Goal: Information Seeking & Learning: Learn about a topic

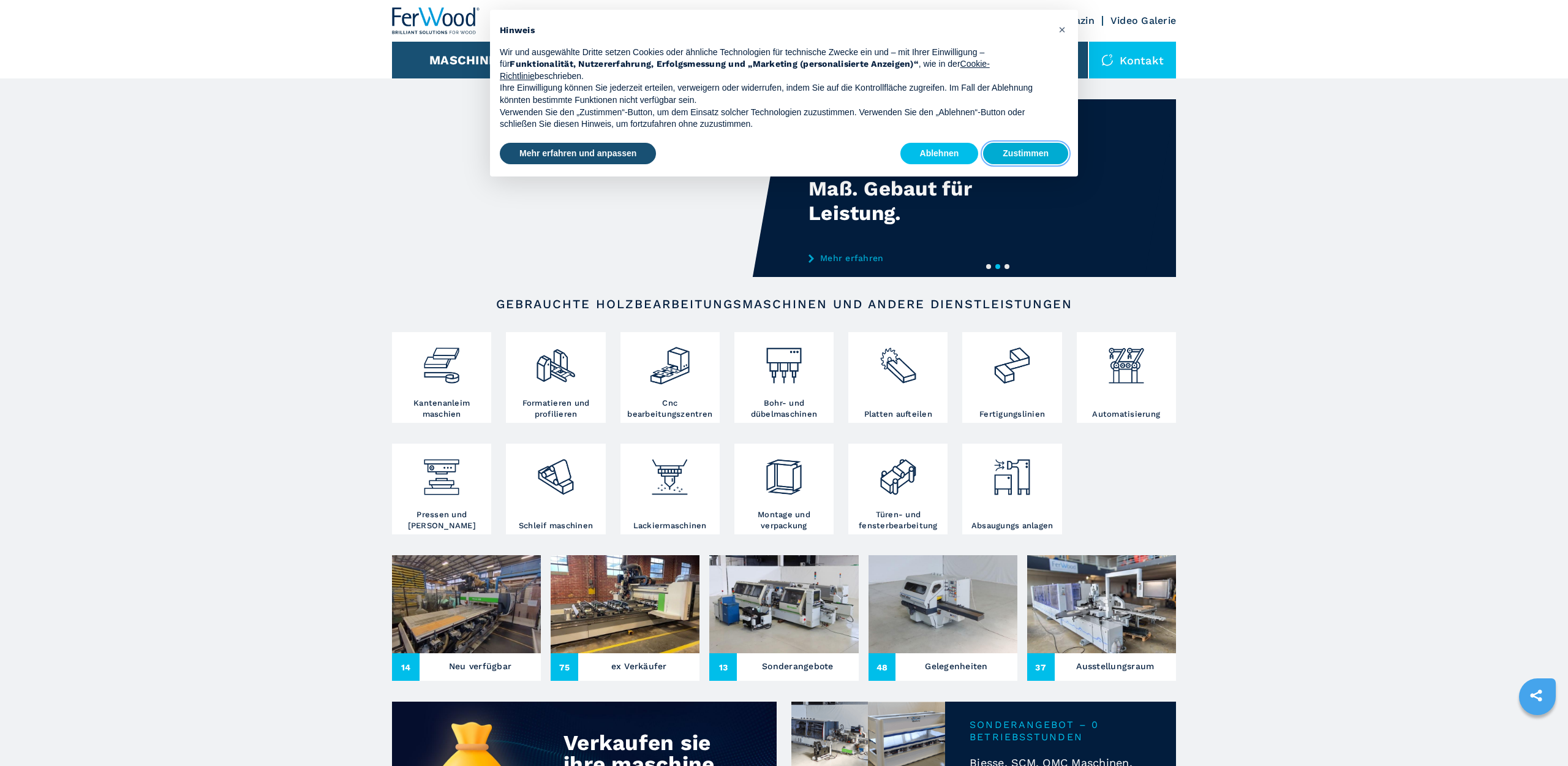
click at [1020, 147] on button "Zustimmen" at bounding box center [1026, 154] width 85 height 22
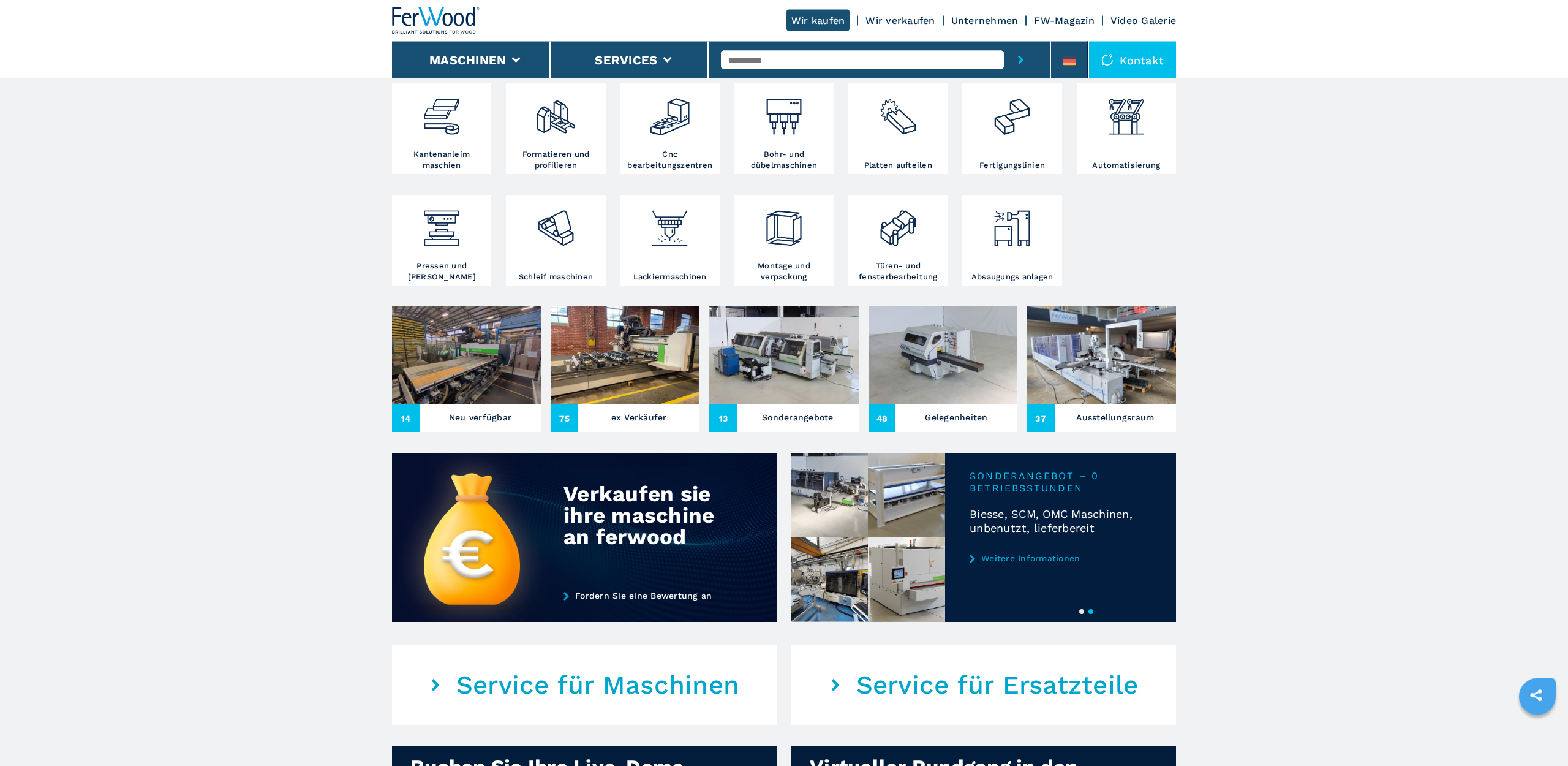
scroll to position [250, 0]
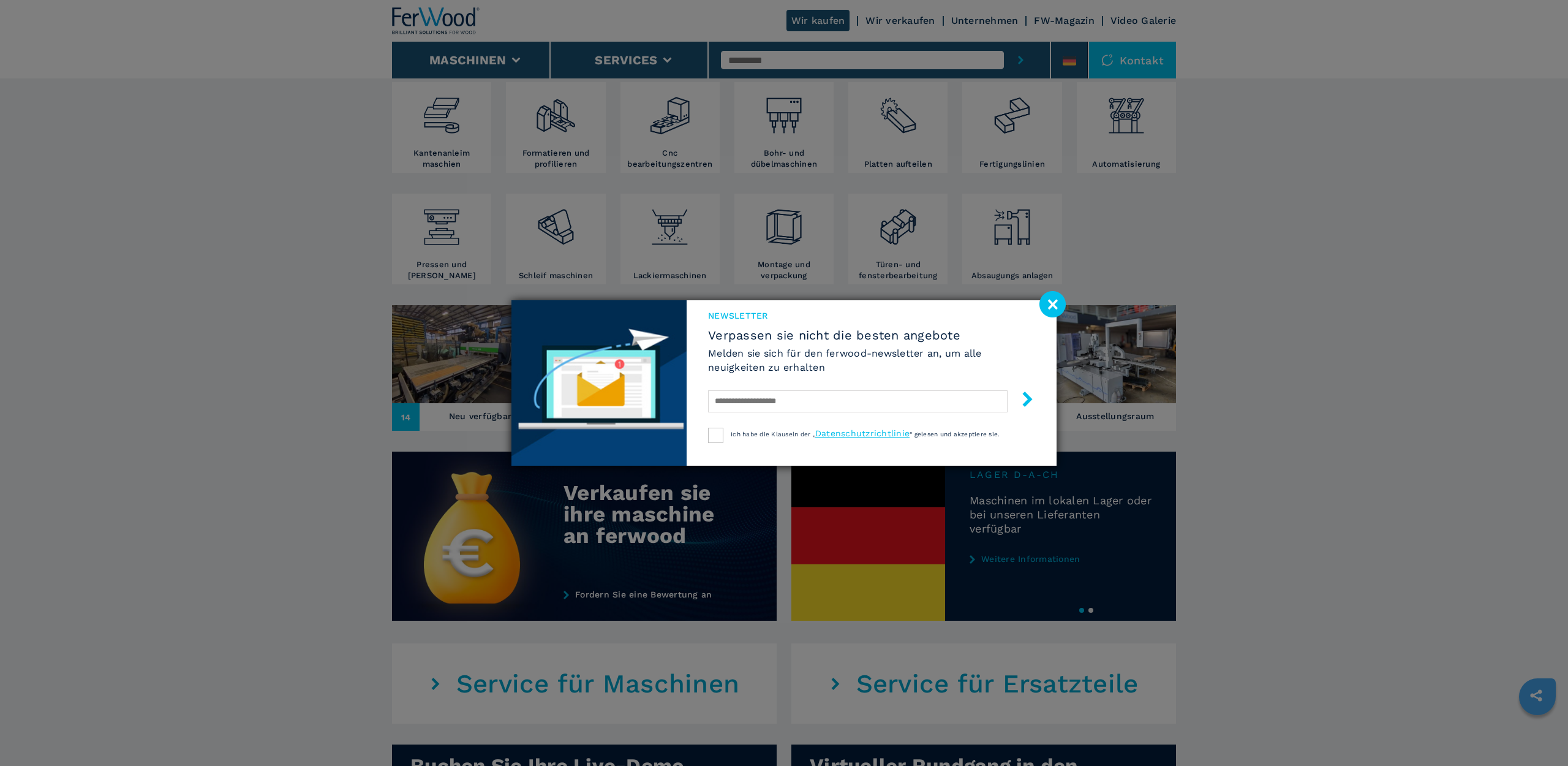
click at [1044, 304] on image at bounding box center [1052, 304] width 26 height 26
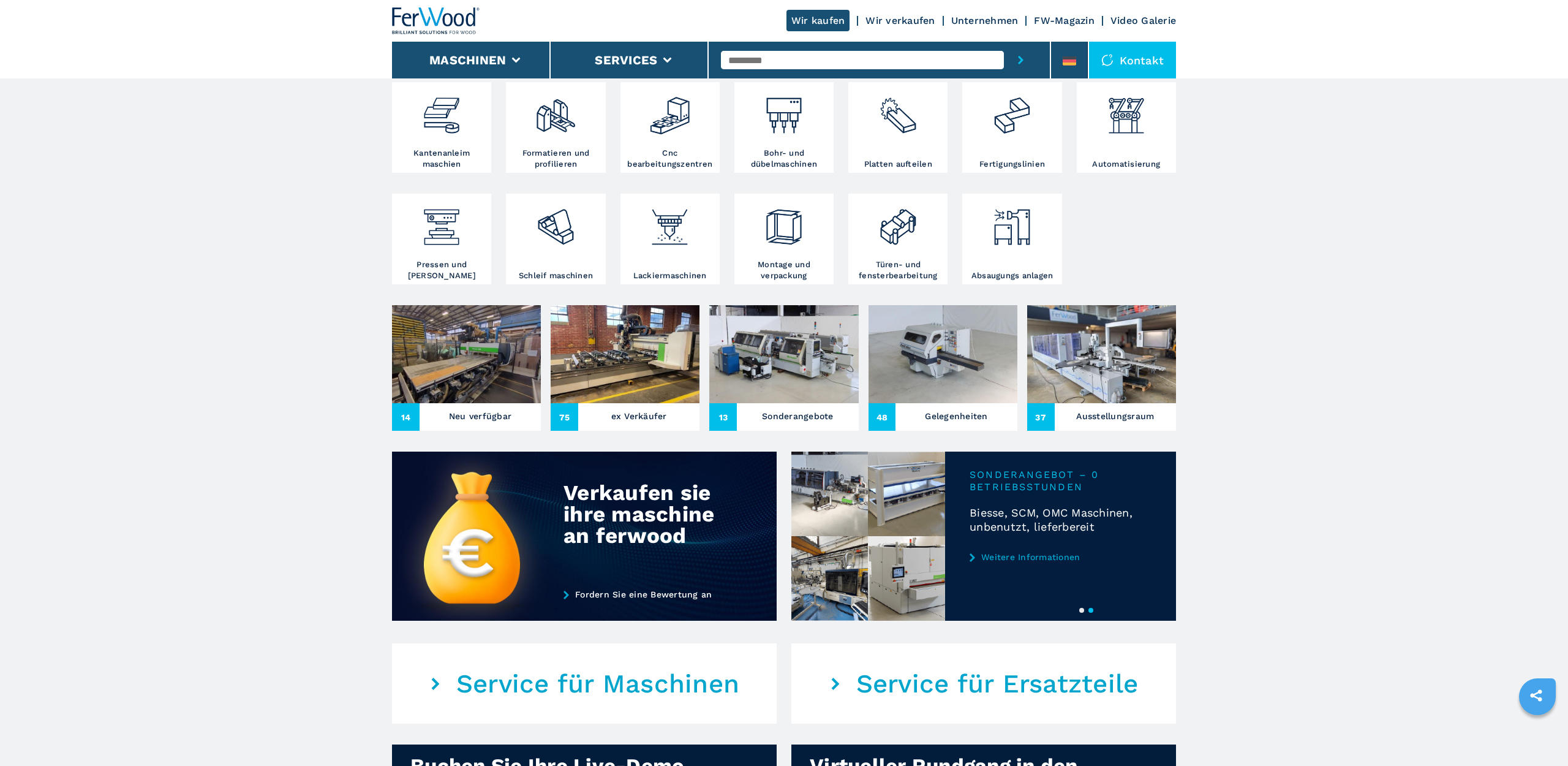
click at [786, 61] on input "text" at bounding box center [862, 60] width 283 height 18
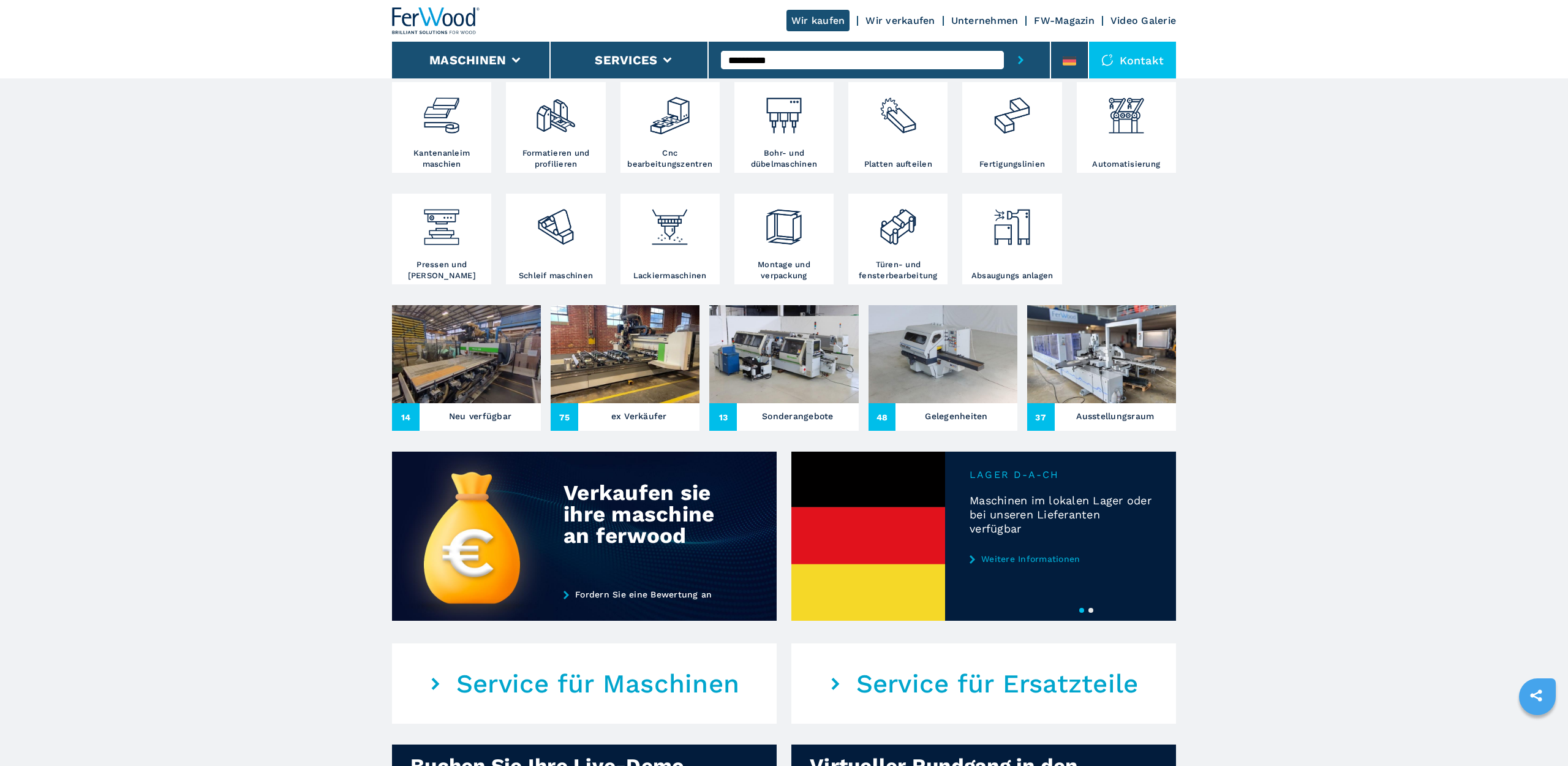
type input "**********"
click at [1004, 42] on button "submit-button" at bounding box center [1020, 60] width 34 height 36
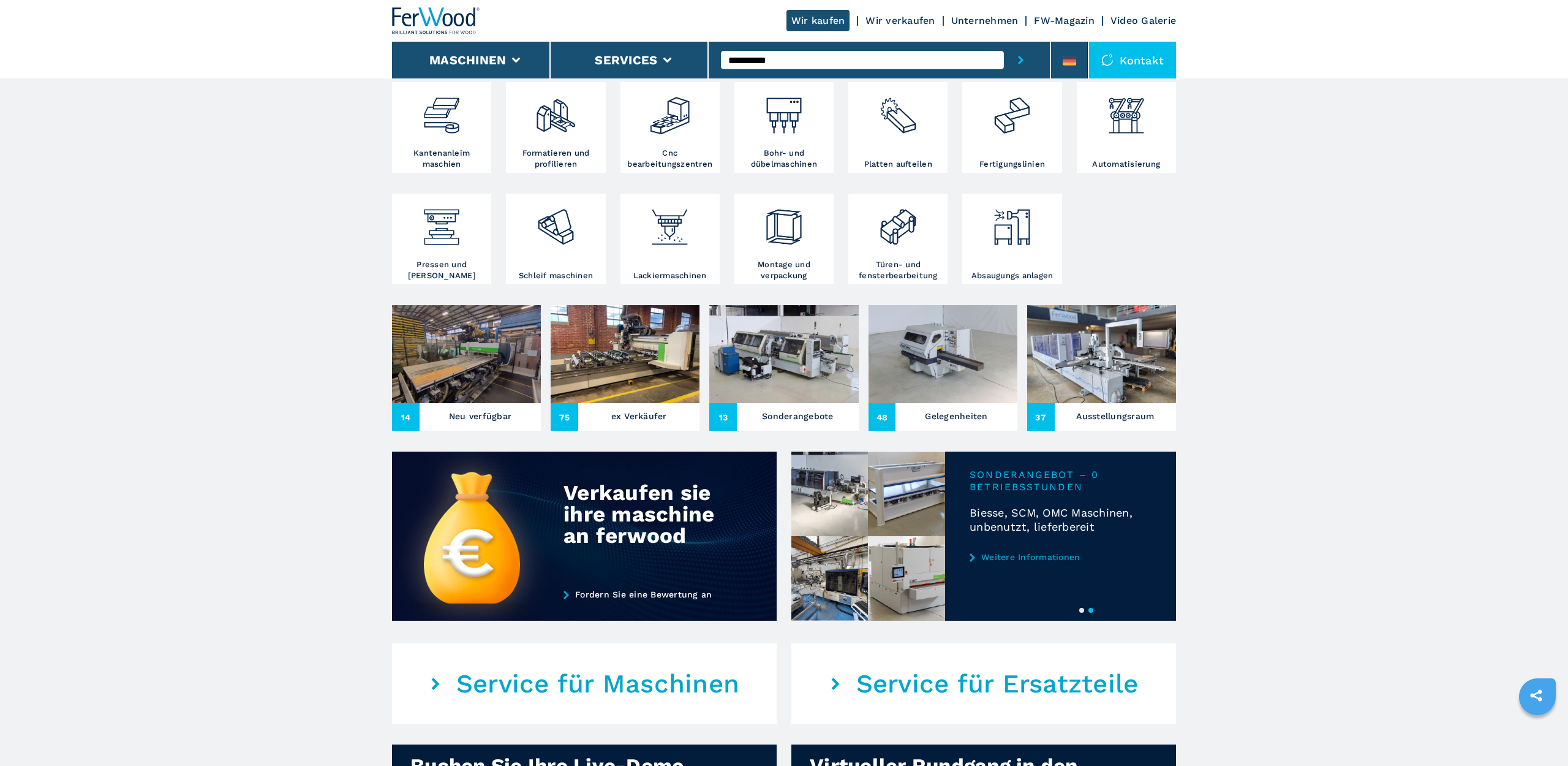
click at [1020, 58] on icon "submit-button" at bounding box center [1020, 59] width 5 height 8
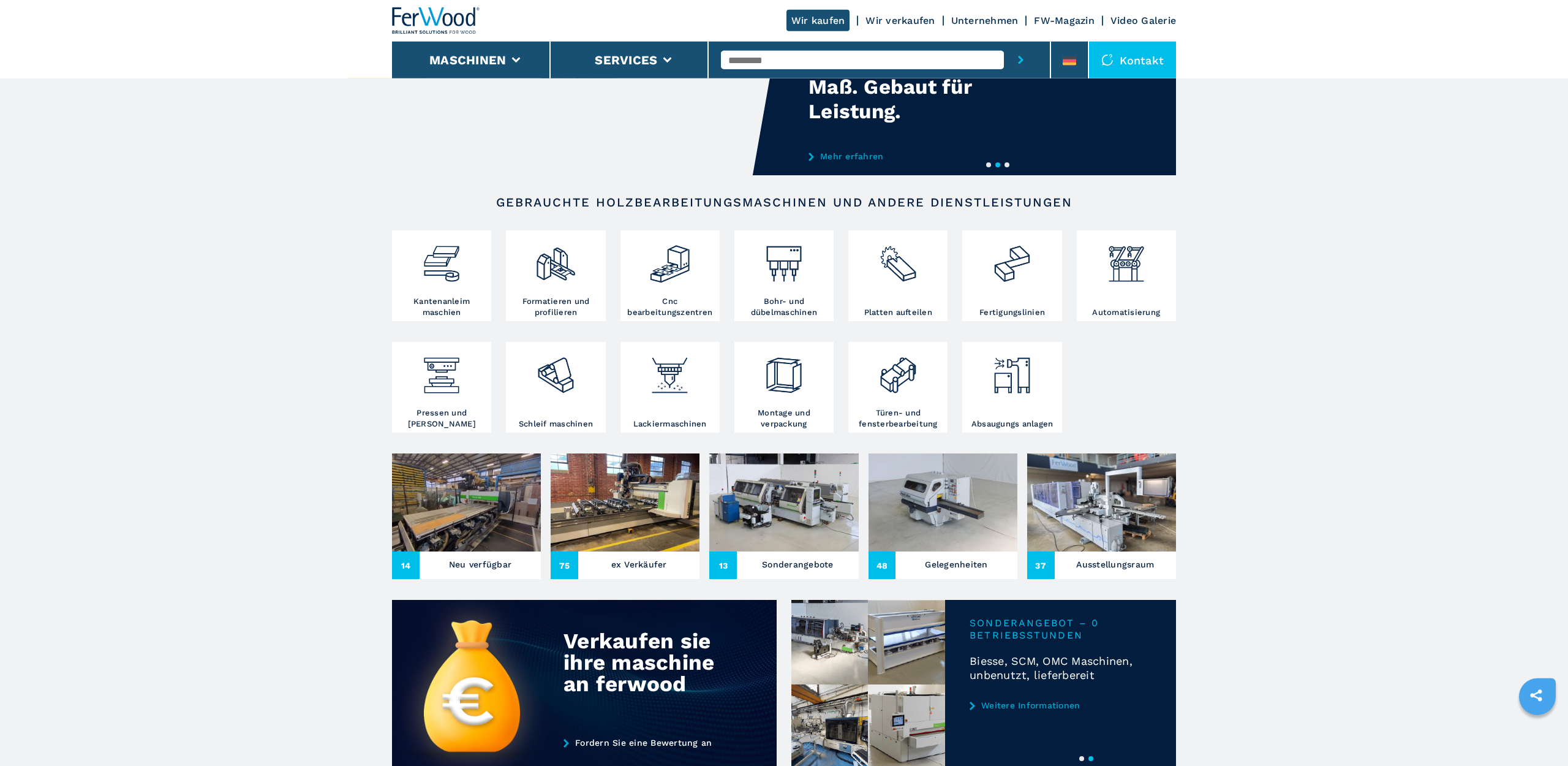
scroll to position [125, 0]
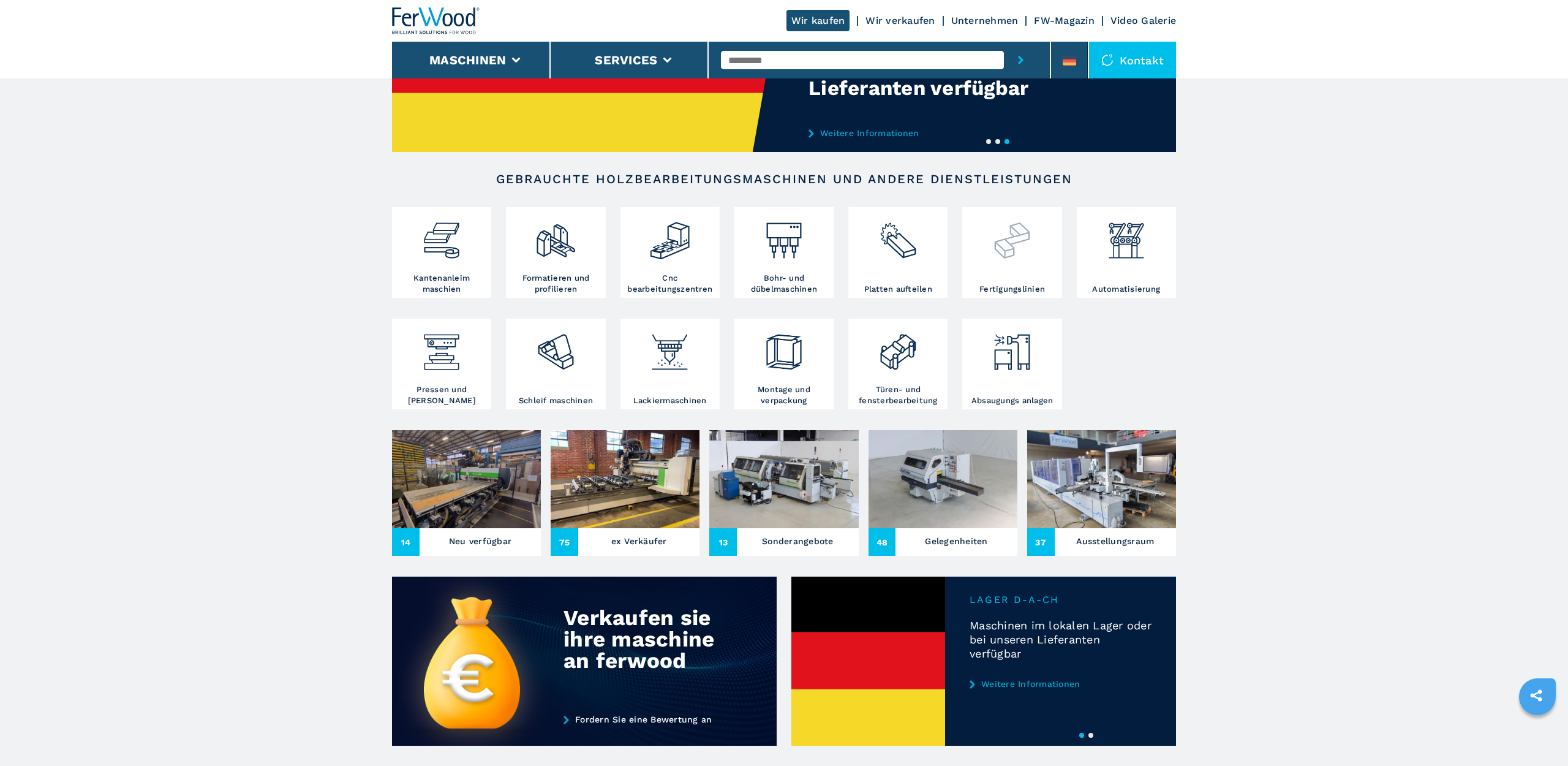
click at [978, 273] on div at bounding box center [1011, 247] width 93 height 74
click at [996, 239] on img at bounding box center [1012, 236] width 42 height 52
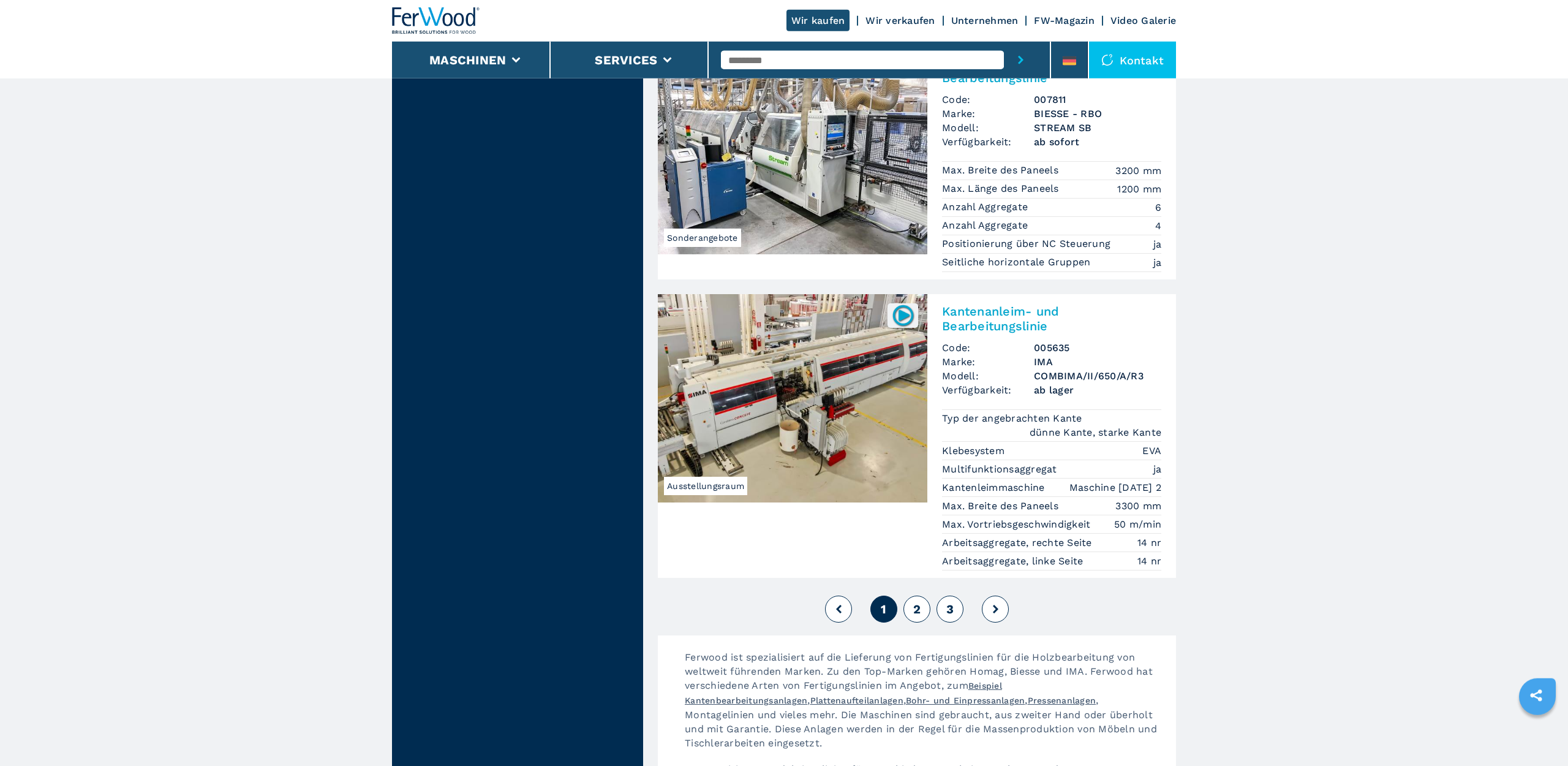
scroll to position [2625, 0]
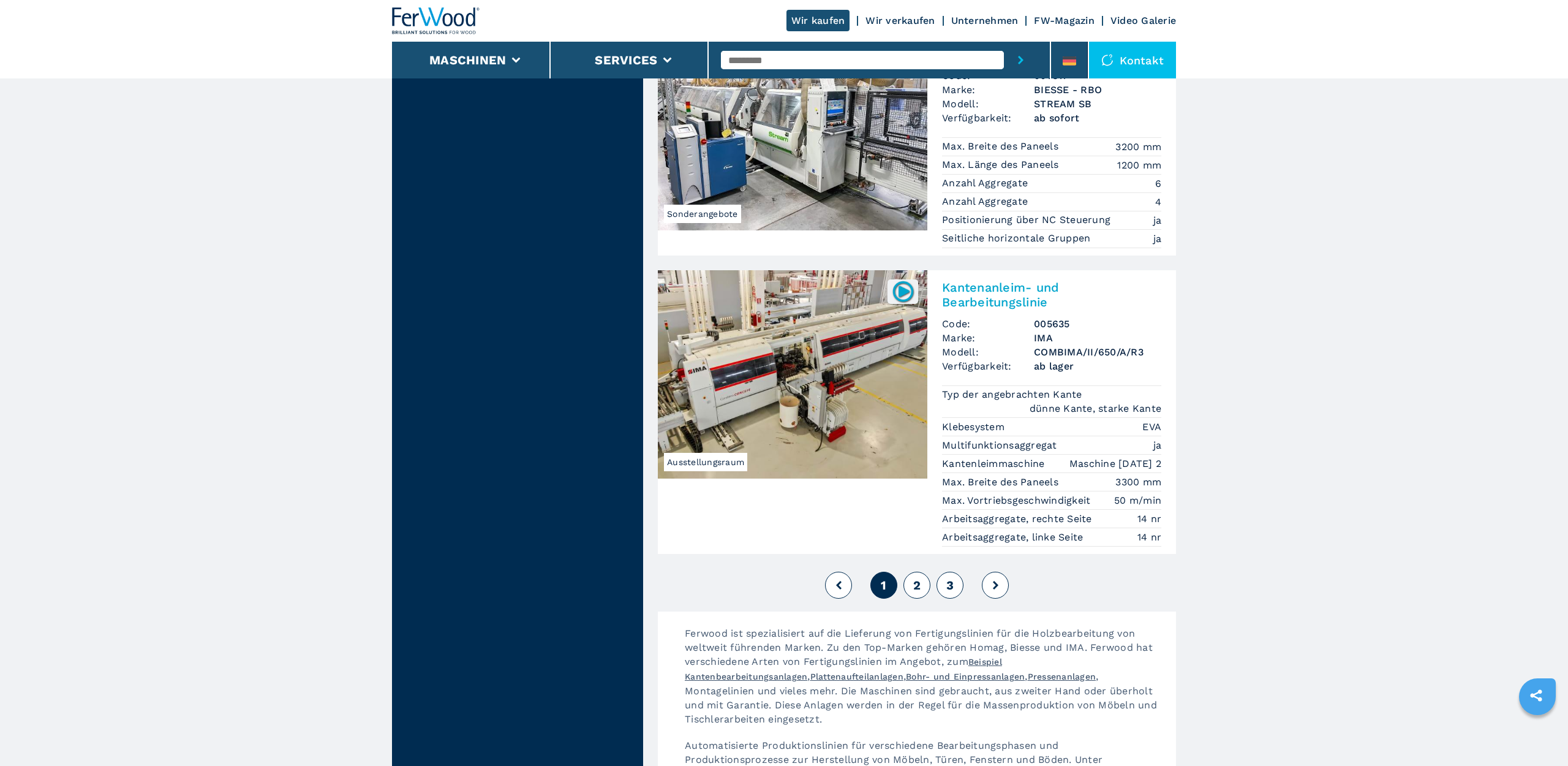
click at [911, 571] on button "2" at bounding box center [917, 585] width 27 height 27
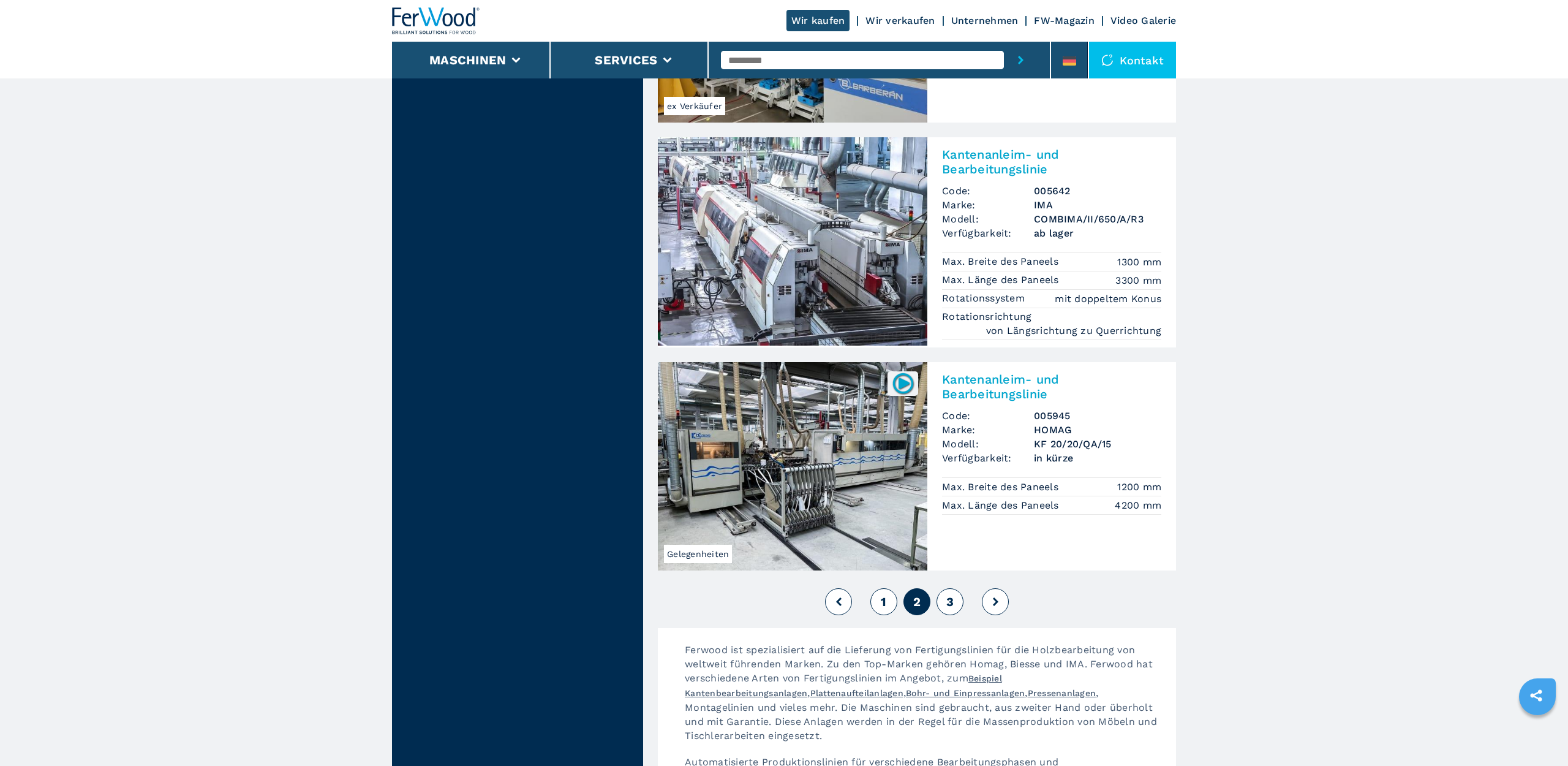
scroll to position [2687, 0]
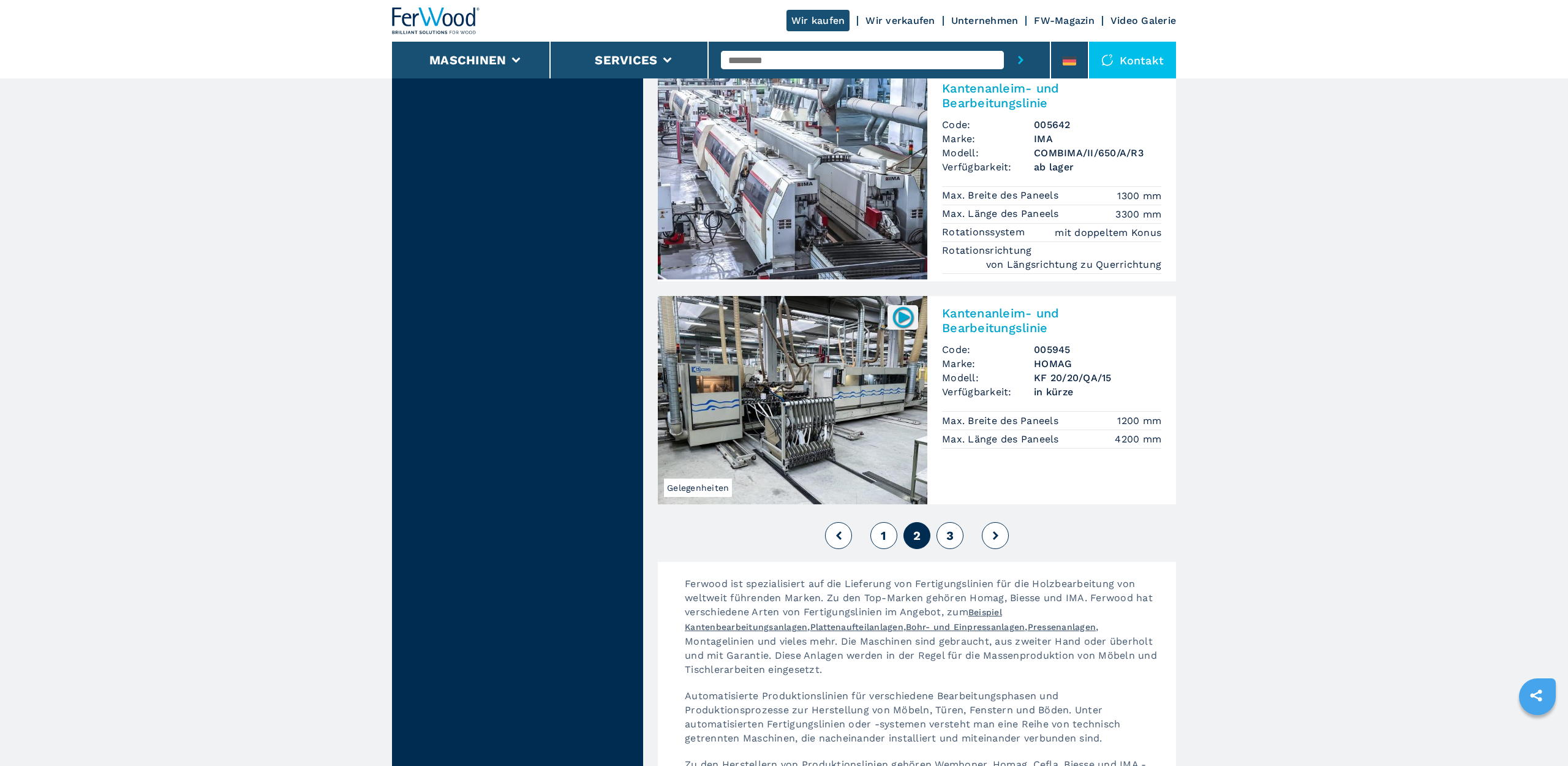
click at [947, 529] on span "3" at bounding box center [950, 536] width 7 height 15
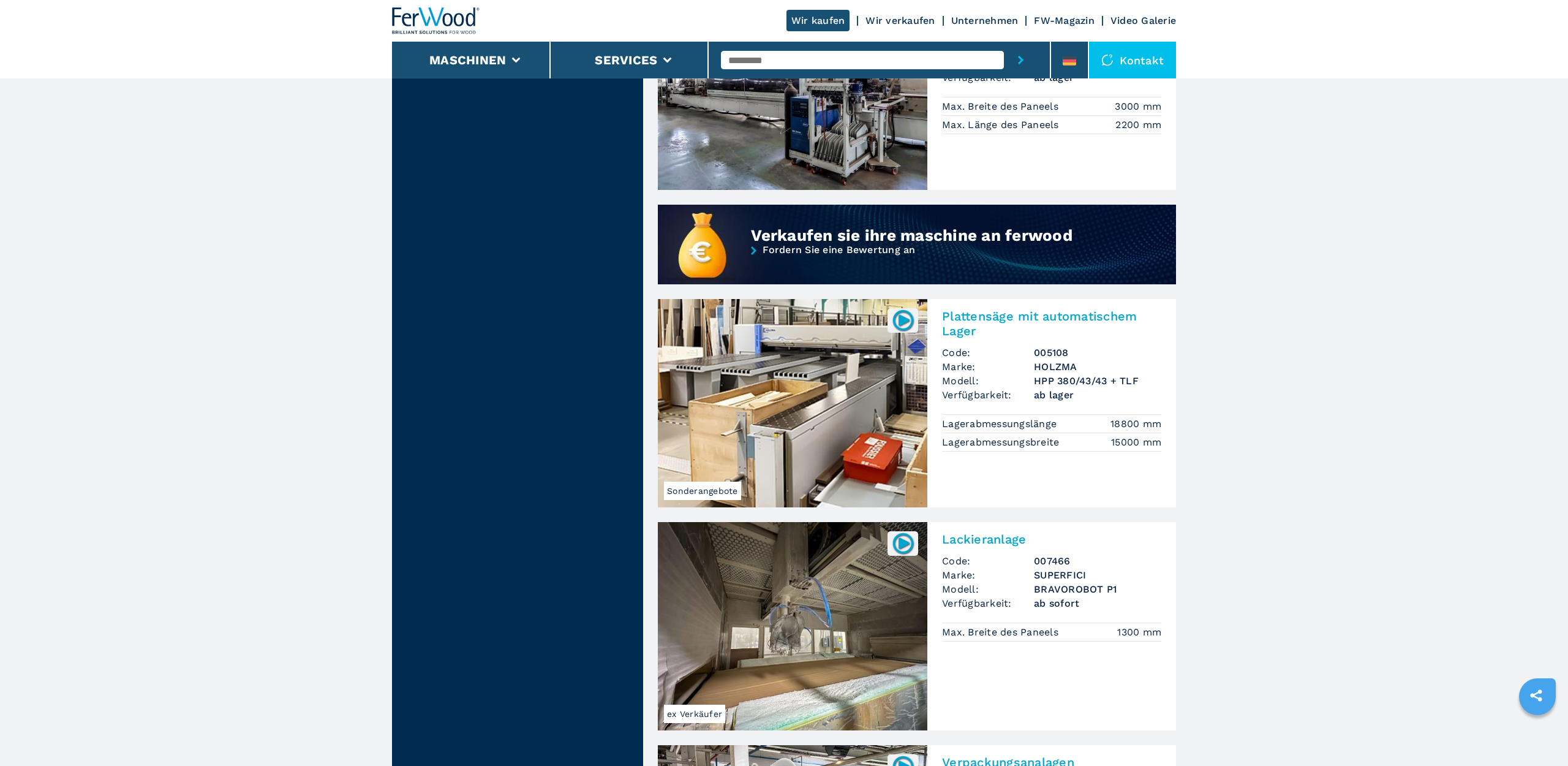
scroll to position [875, 0]
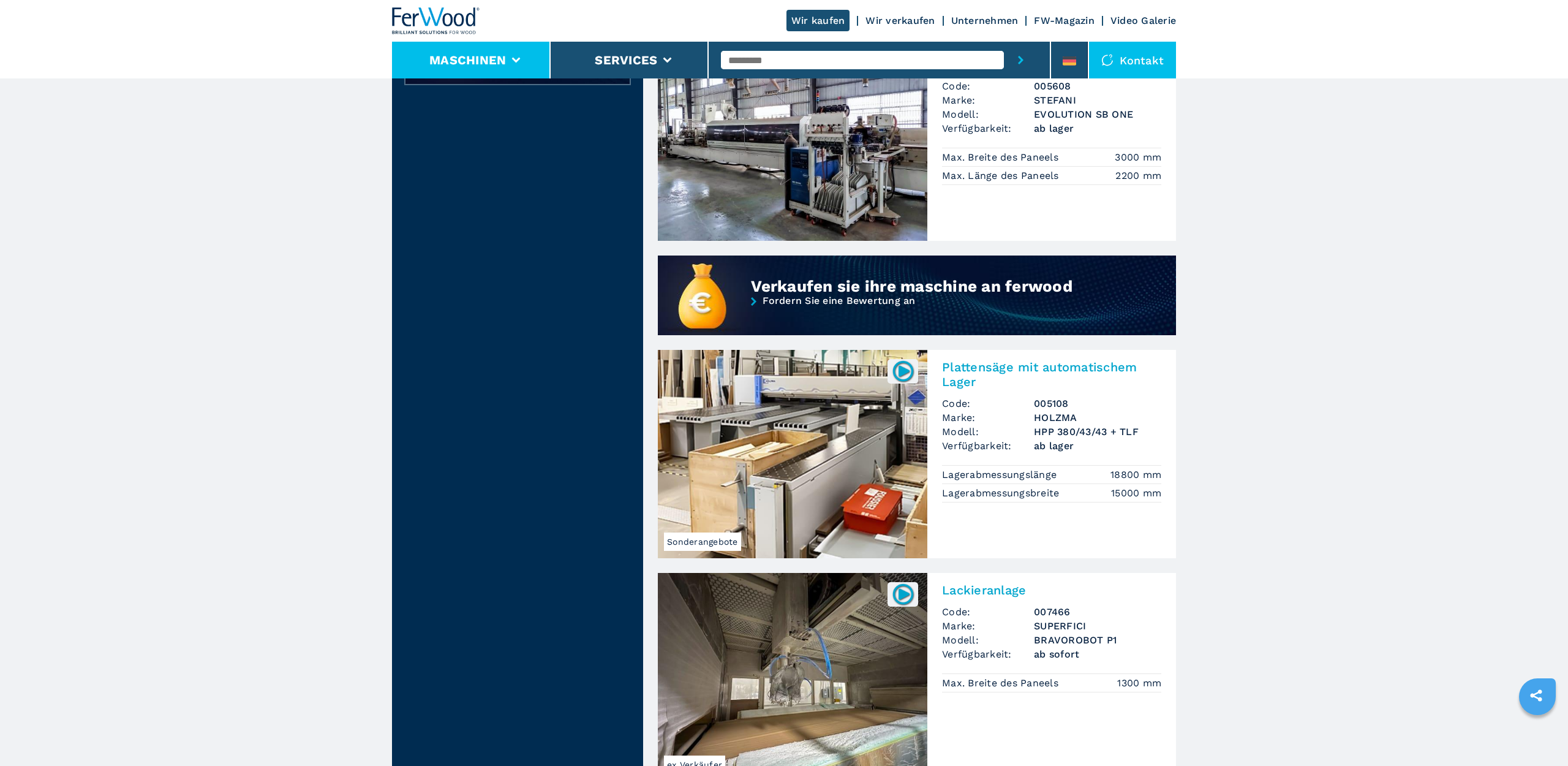
click at [452, 54] on button "Maschinen" at bounding box center [467, 60] width 76 height 15
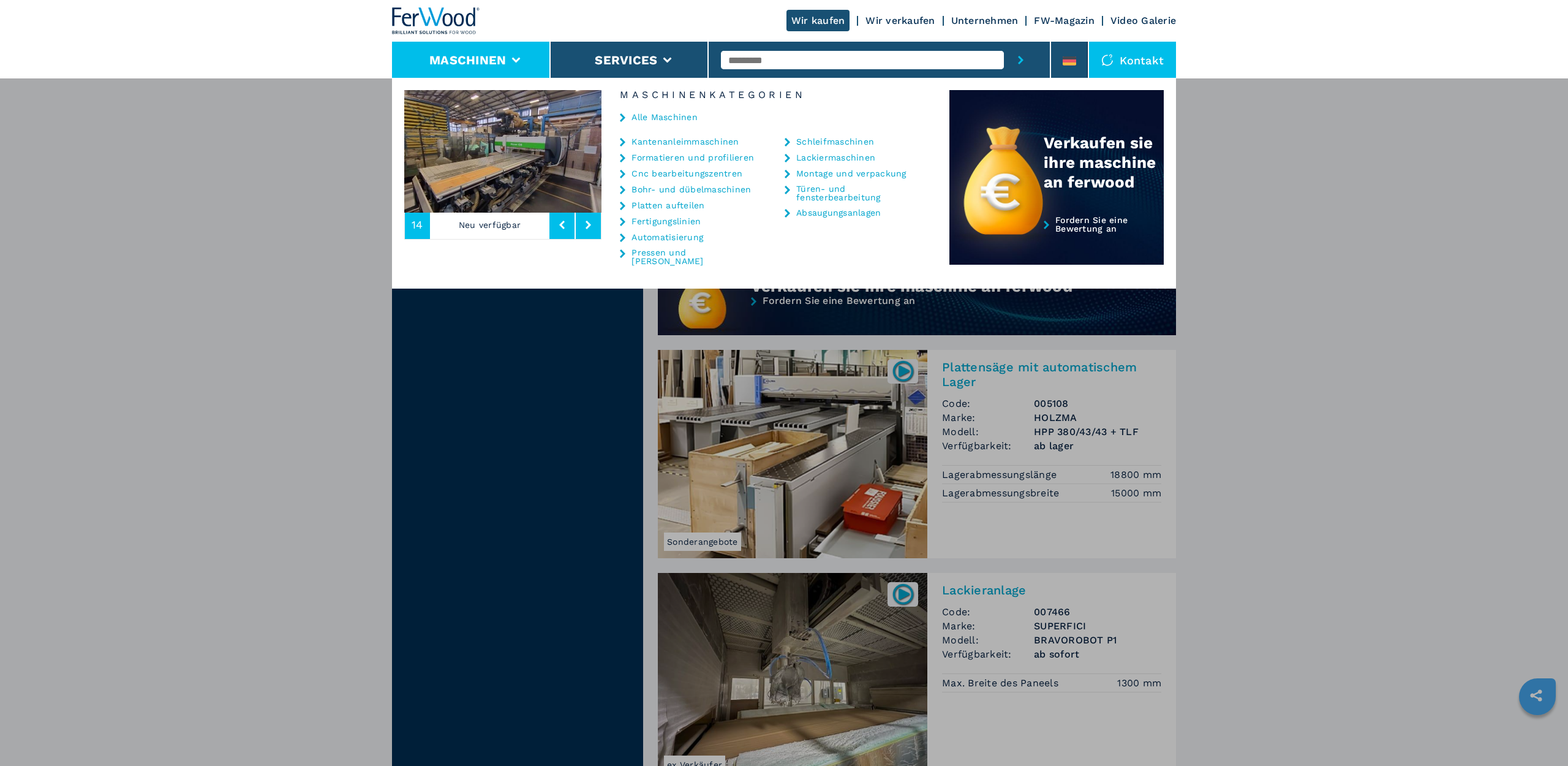
click at [661, 118] on link "Alle Maschinen" at bounding box center [664, 116] width 66 height 8
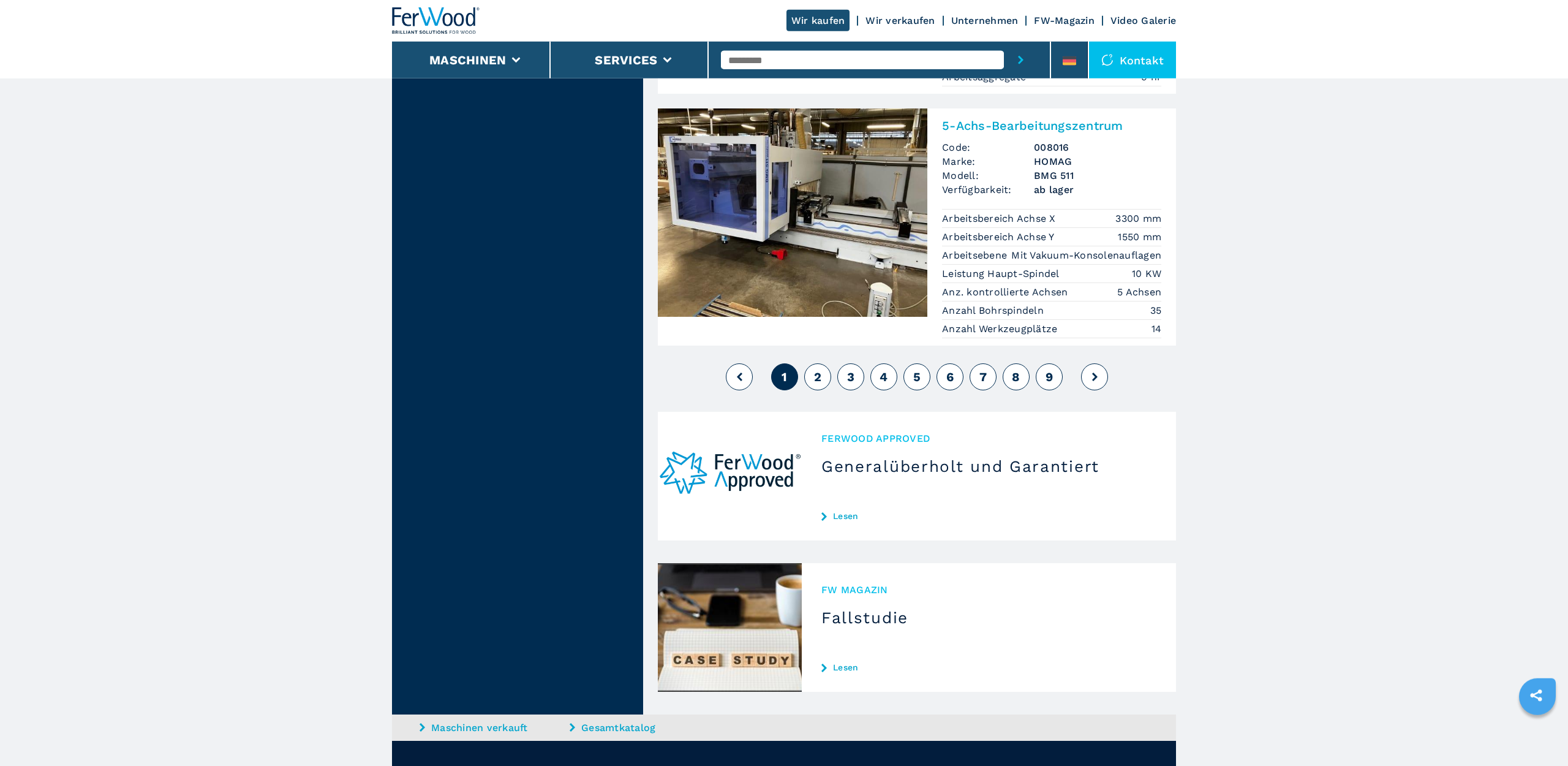
scroll to position [3125, 0]
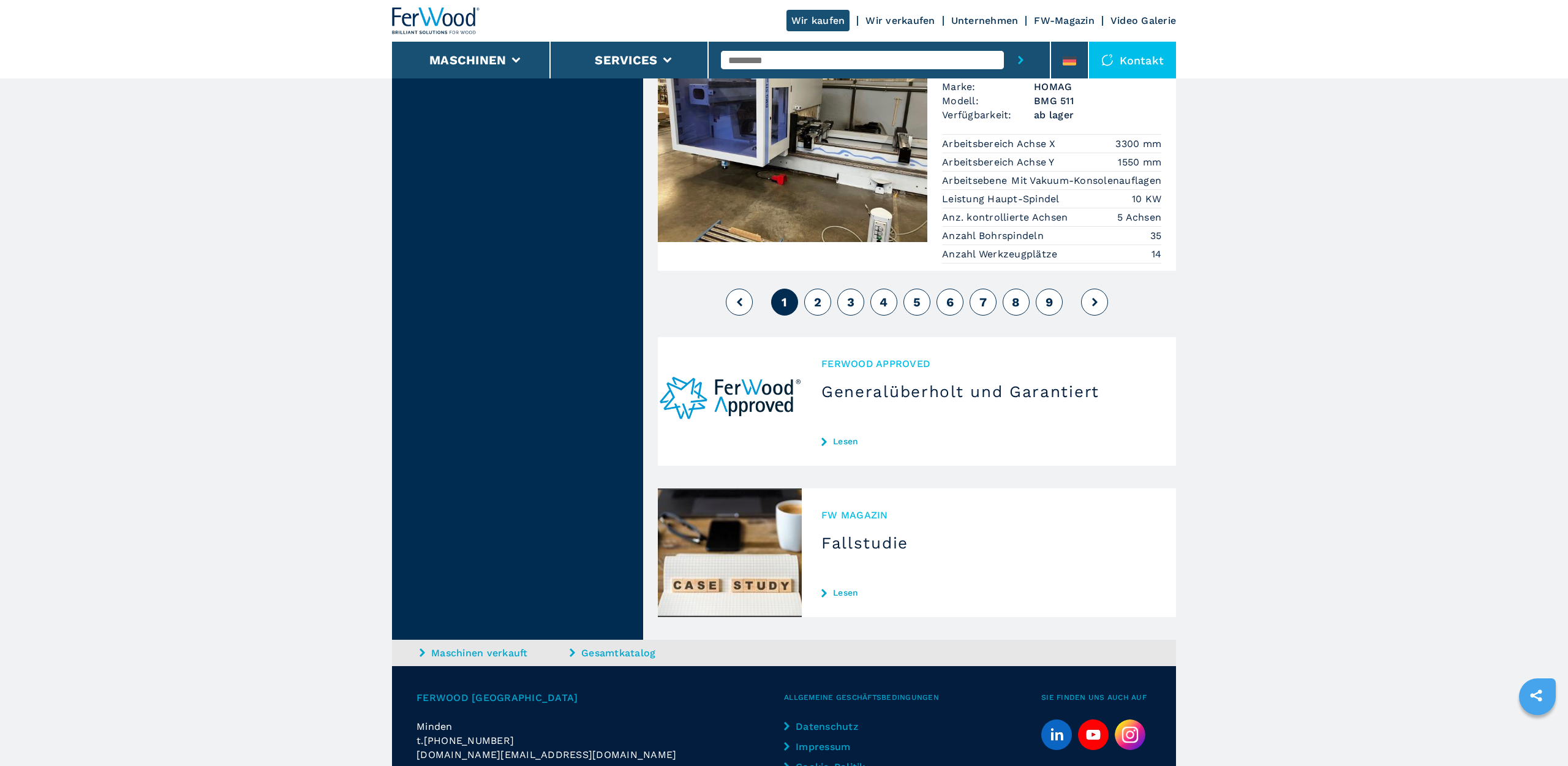
click at [824, 288] on button "2" at bounding box center [818, 302] width 27 height 27
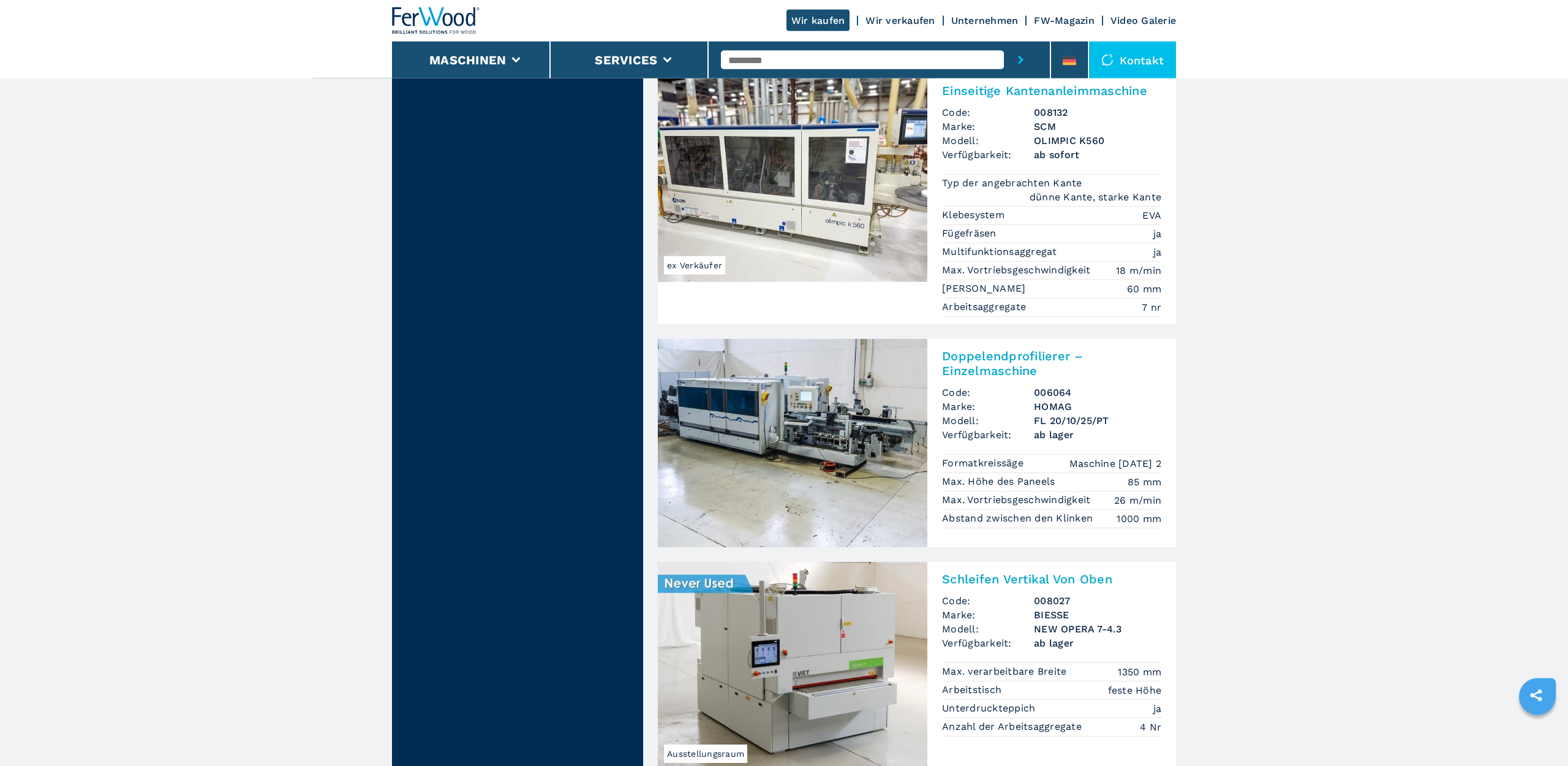
scroll to position [2813, 0]
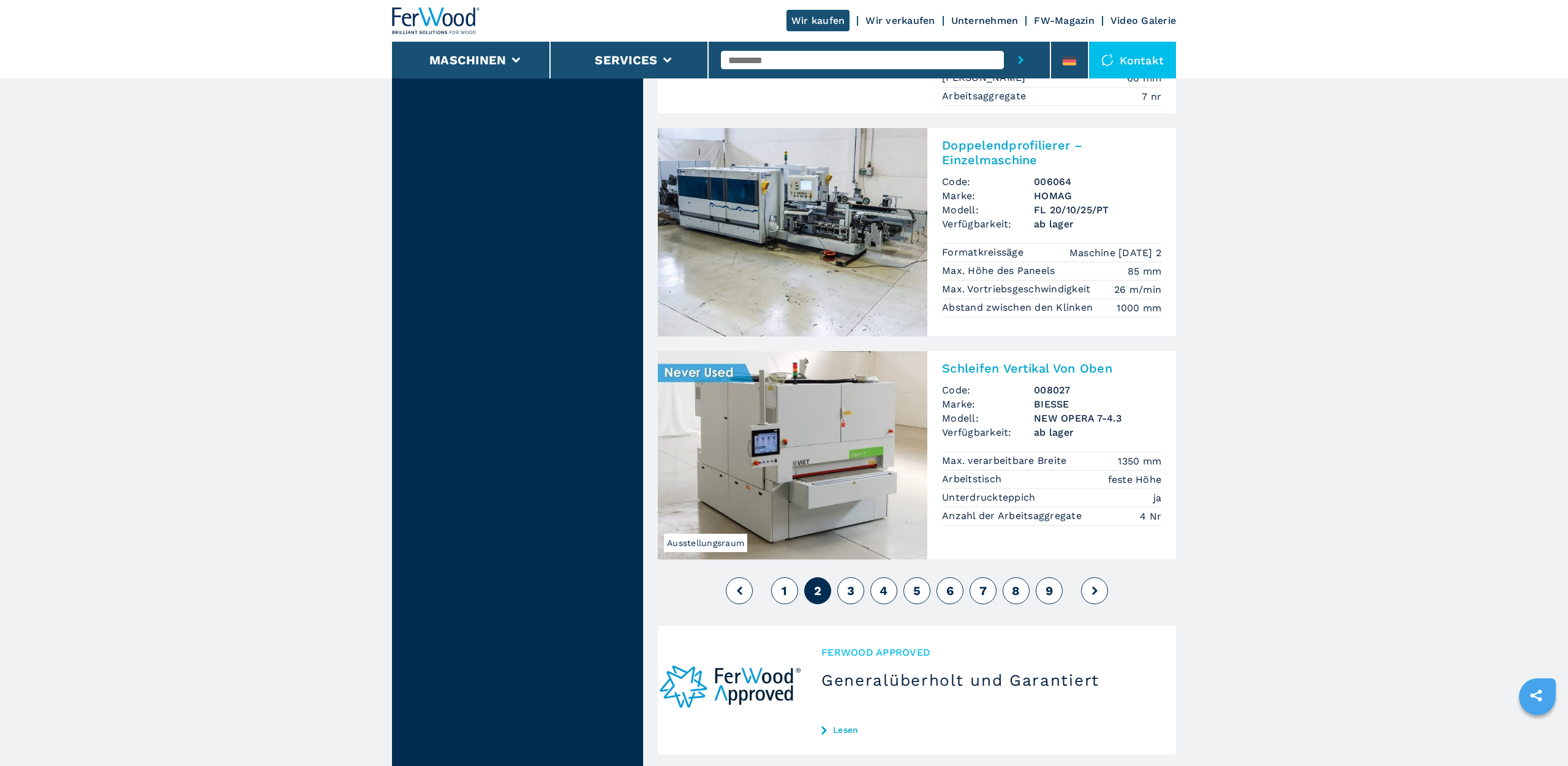
click at [851, 583] on span "3" at bounding box center [851, 590] width 7 height 15
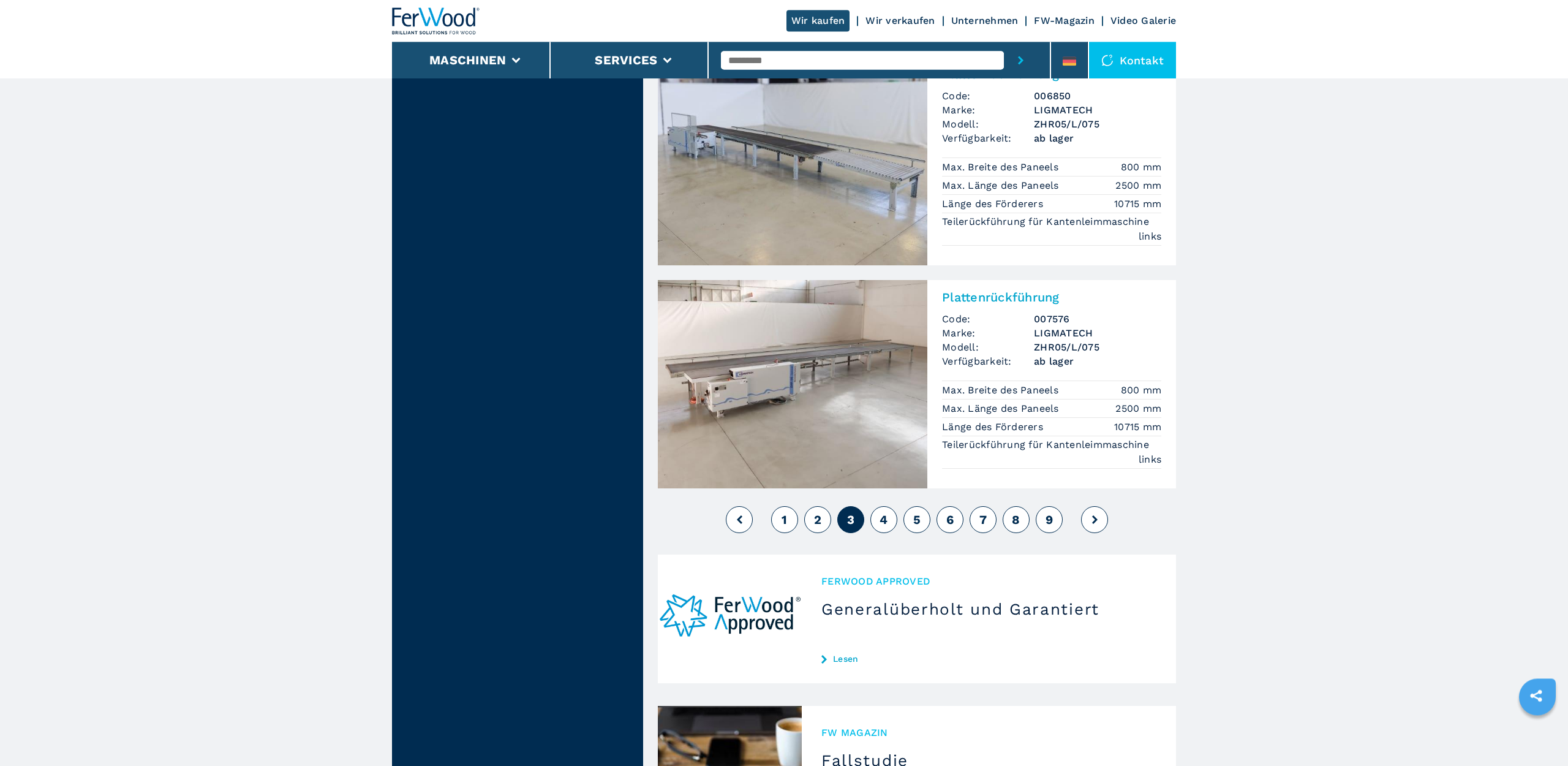
scroll to position [2693, 0]
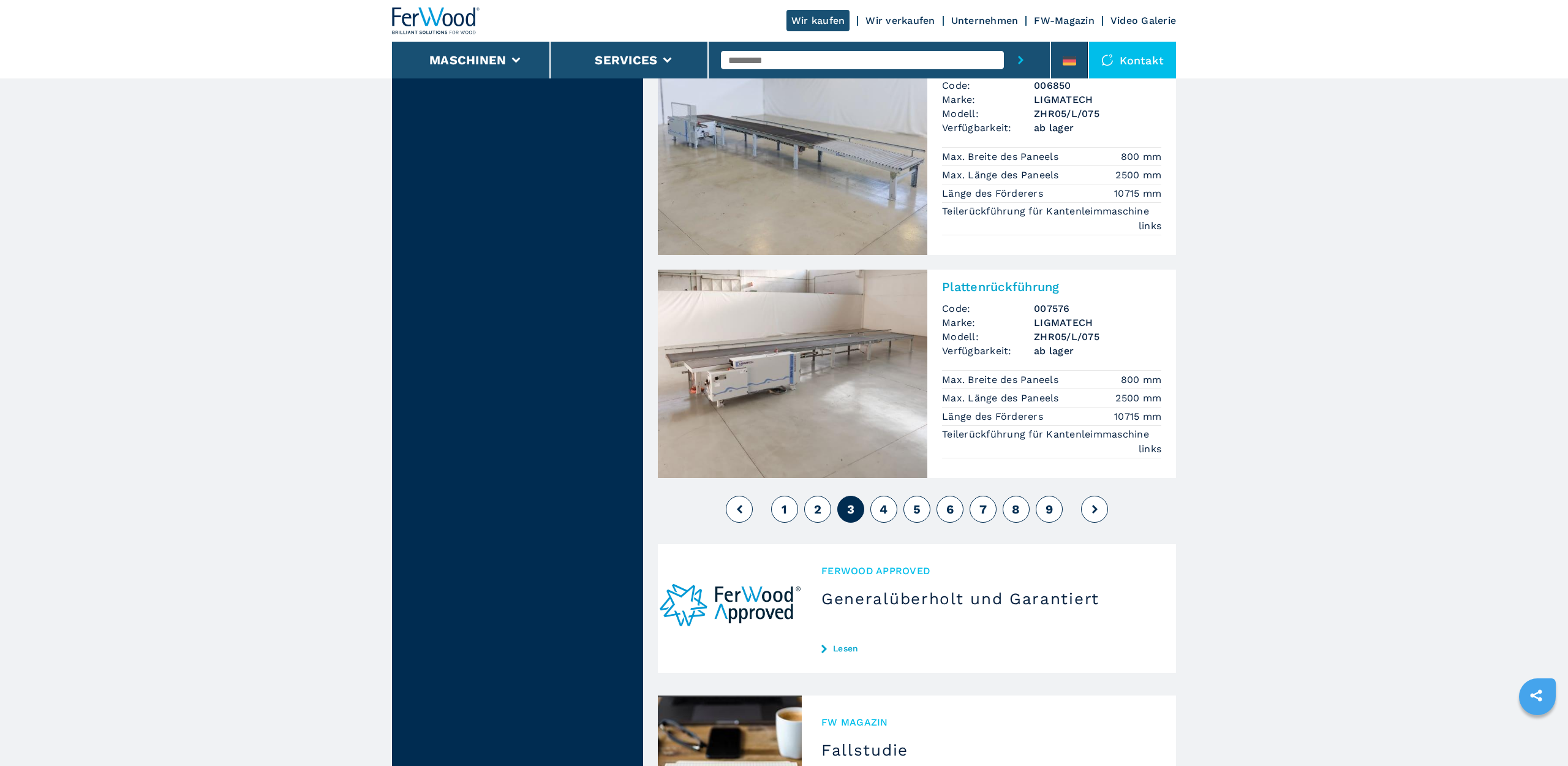
click at [887, 502] on span "4" at bounding box center [883, 509] width 8 height 15
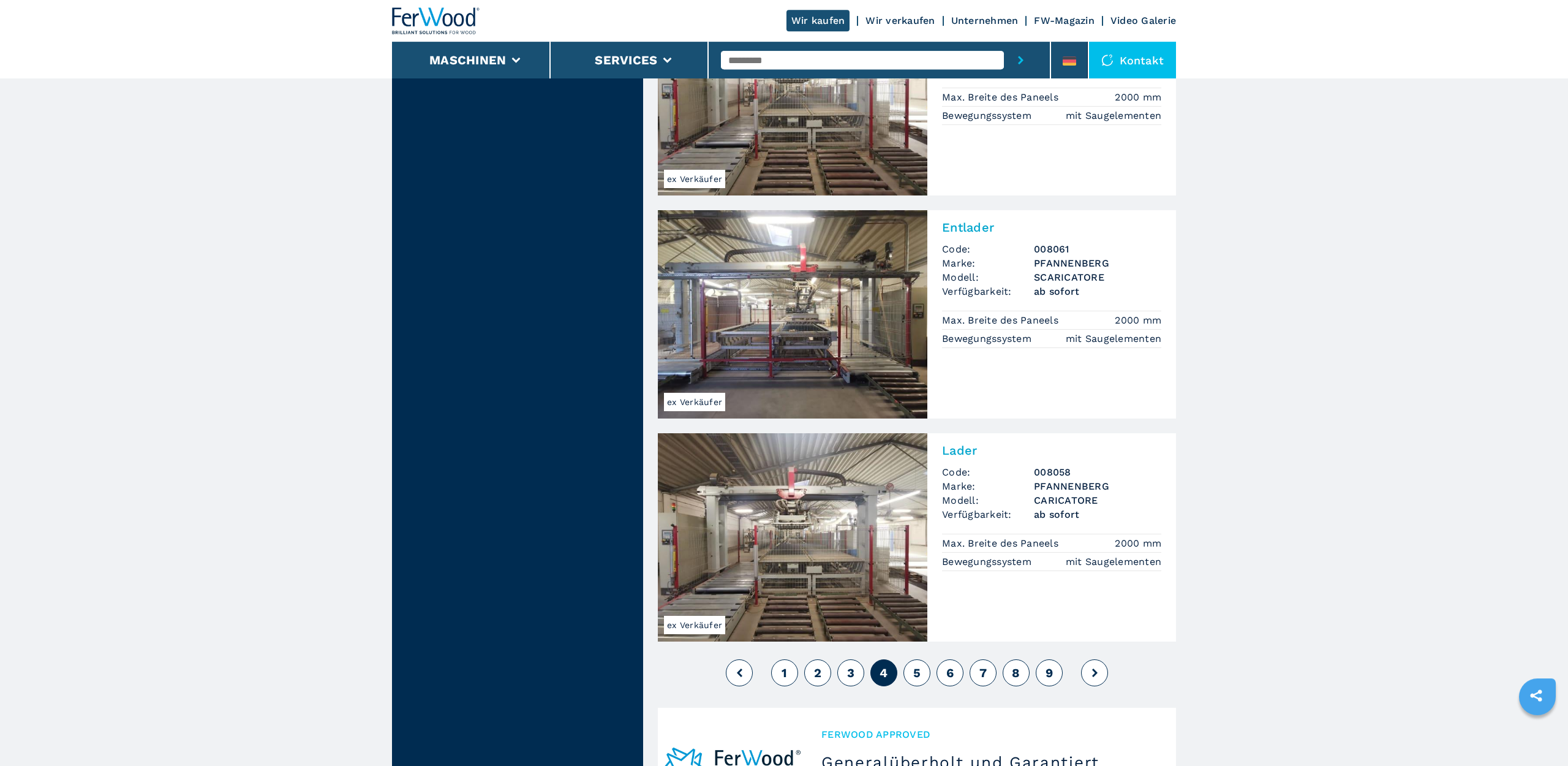
scroll to position [2625, 0]
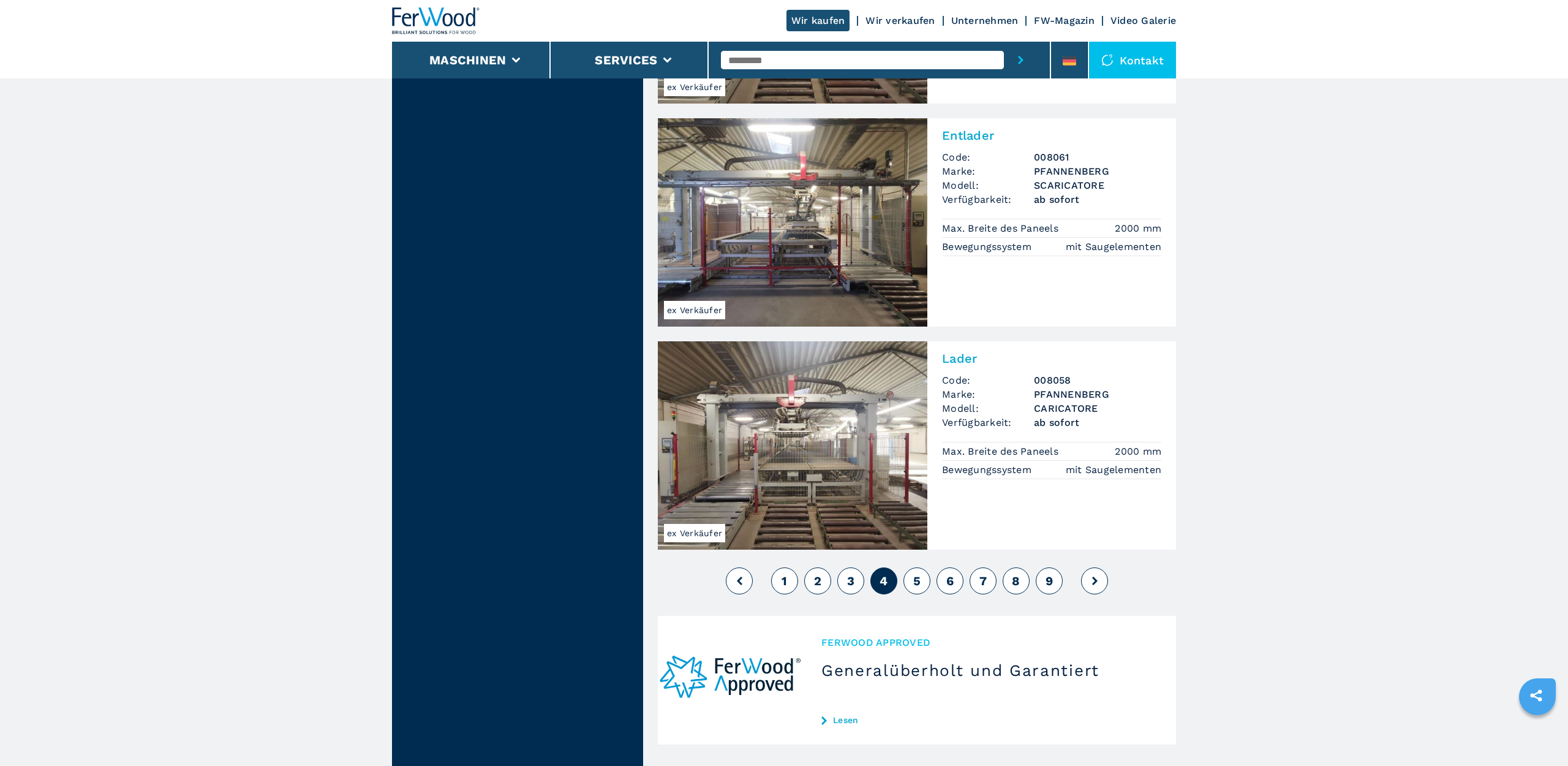
click at [906, 568] on button "5" at bounding box center [917, 581] width 27 height 27
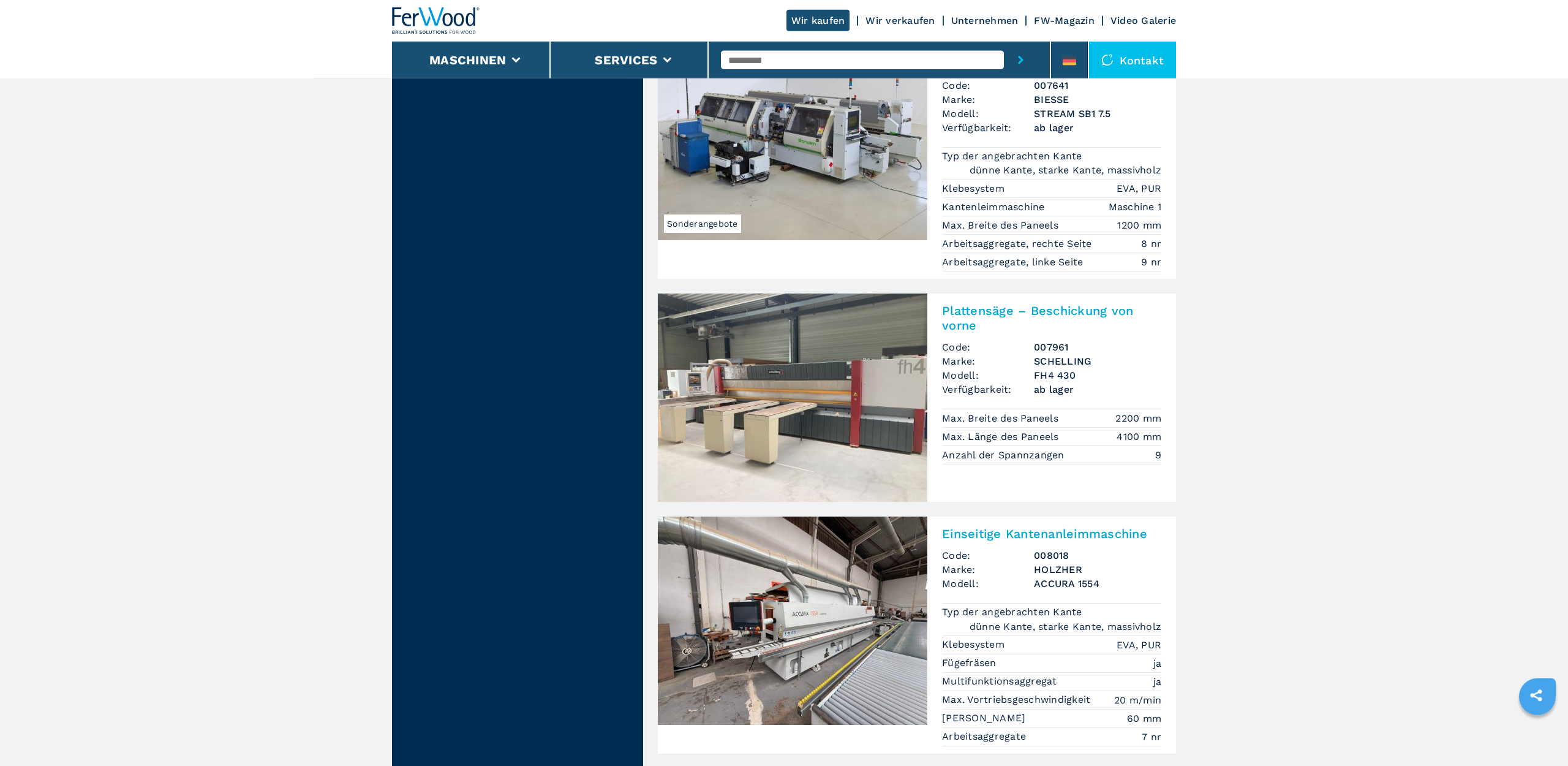
scroll to position [2563, 0]
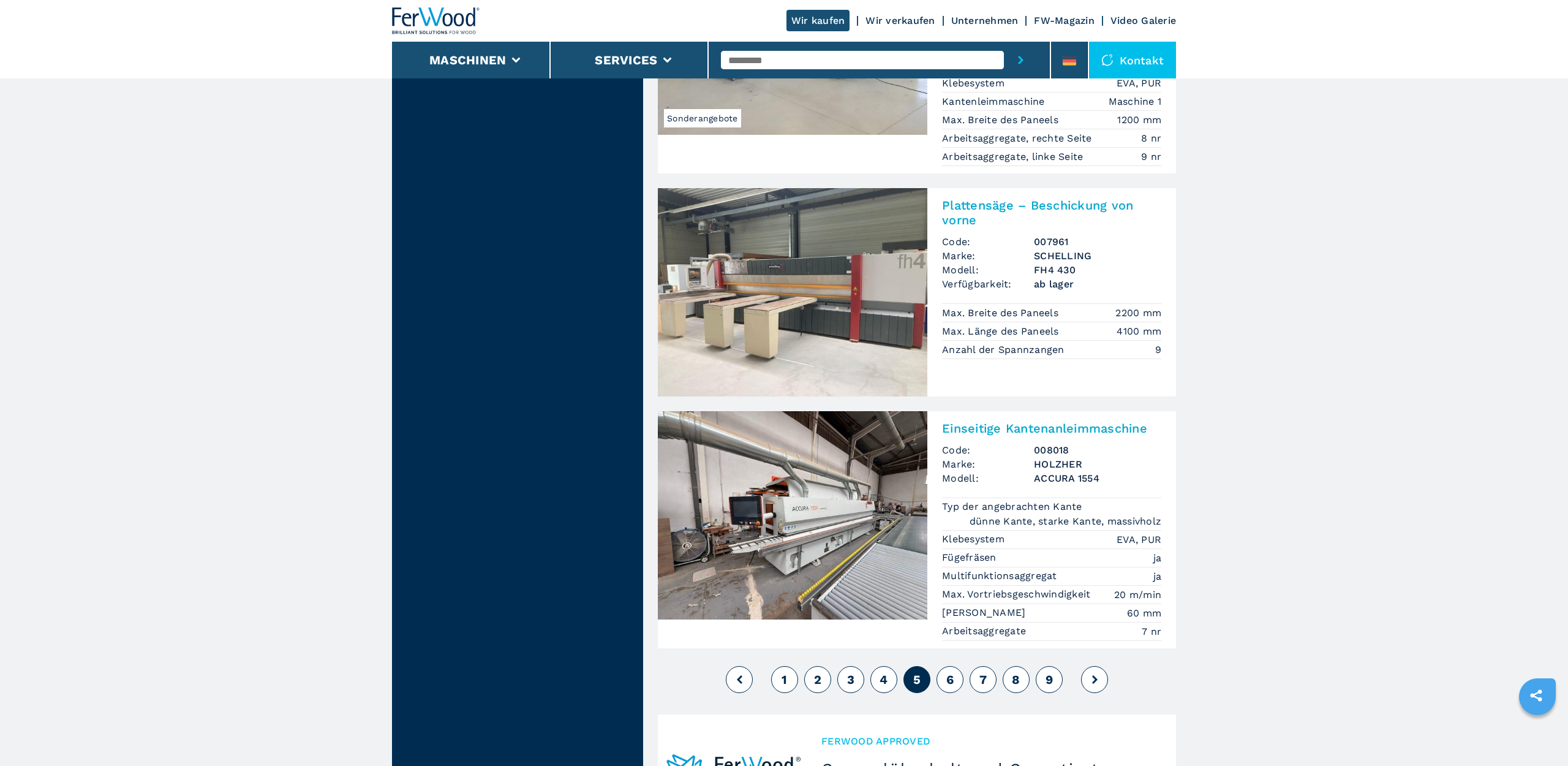
click at [950, 672] on span "6" at bounding box center [950, 680] width 7 height 15
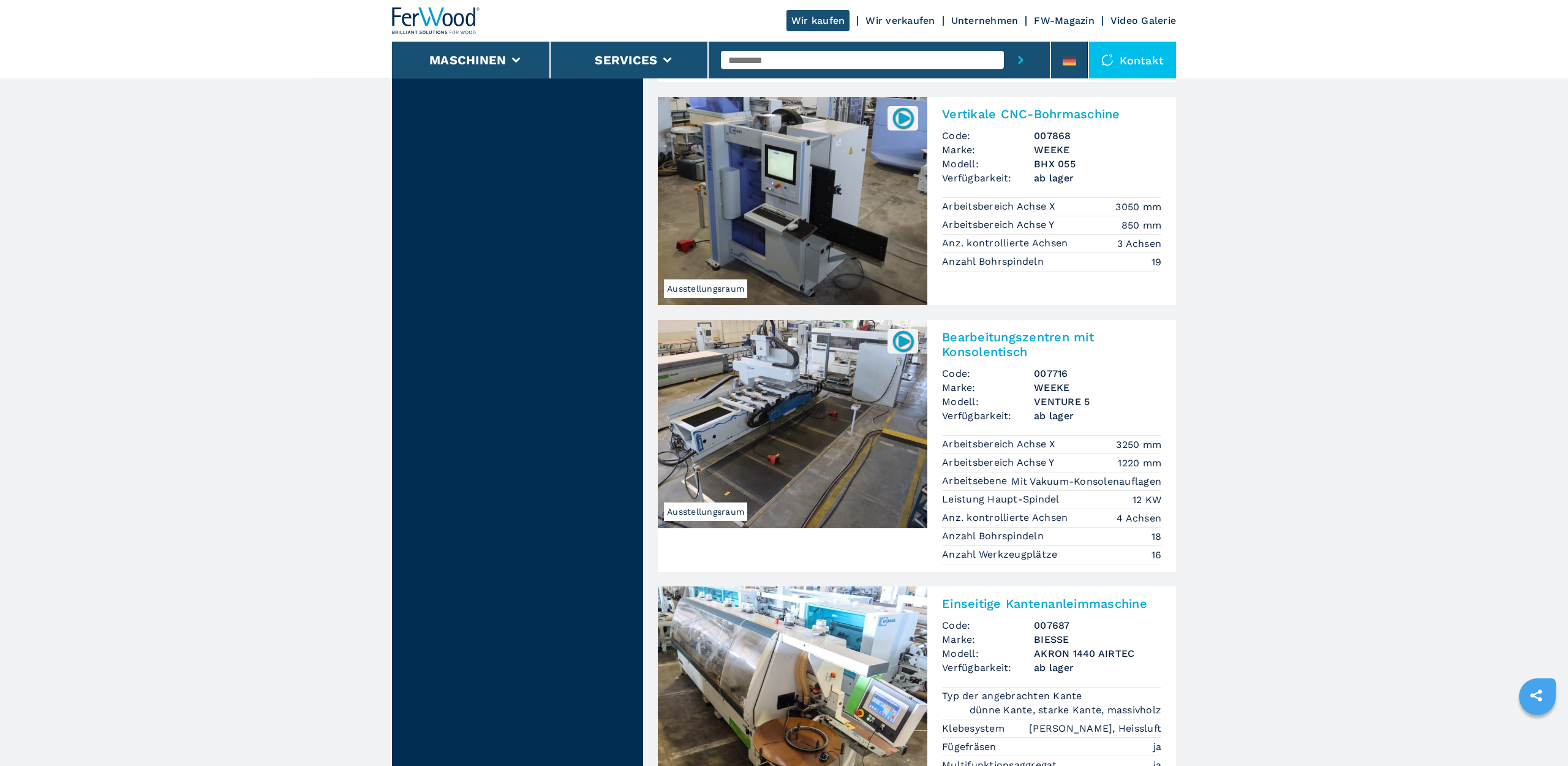
scroll to position [2687, 0]
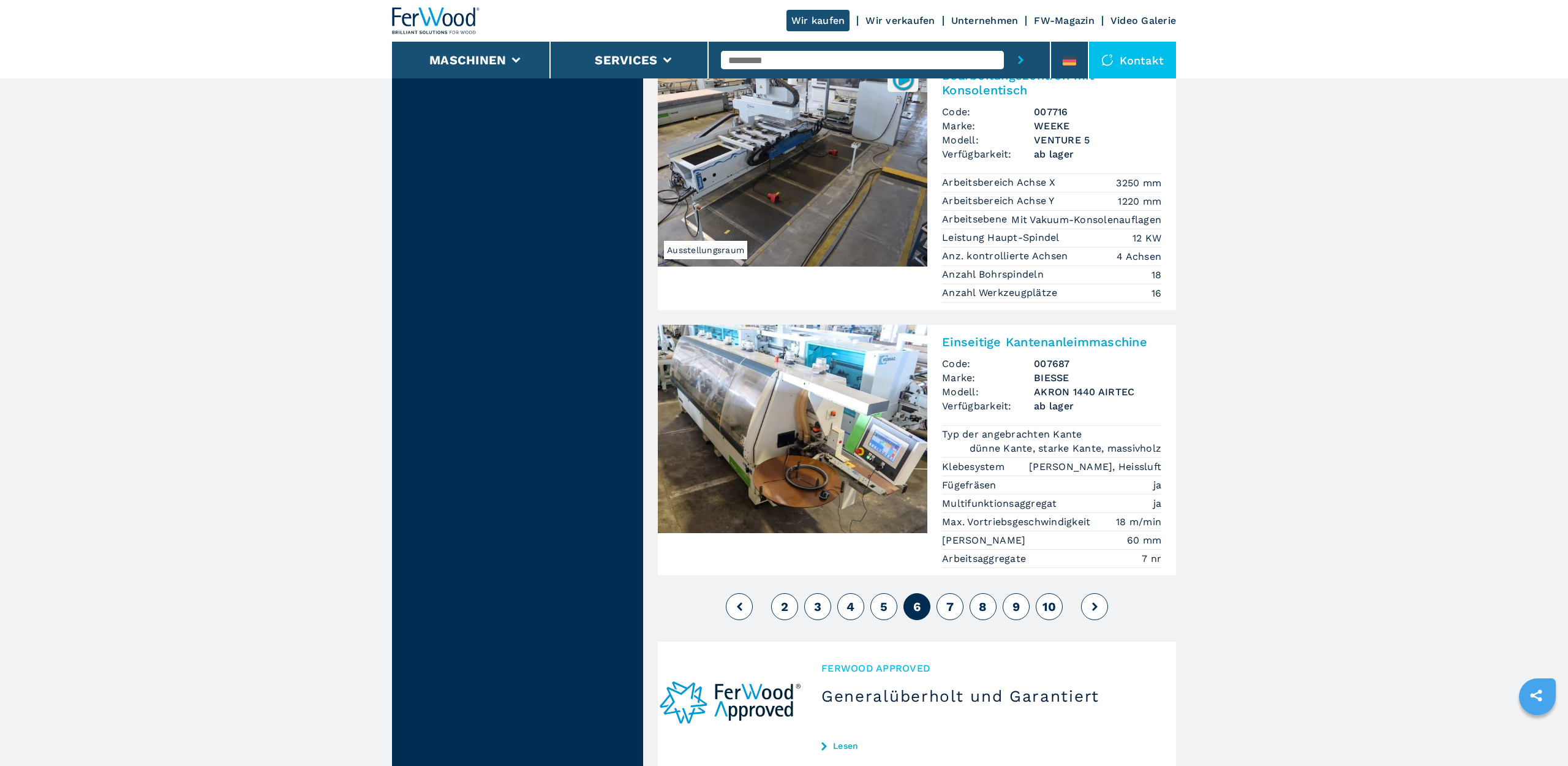
click at [949, 600] on span "7" at bounding box center [950, 607] width 7 height 15
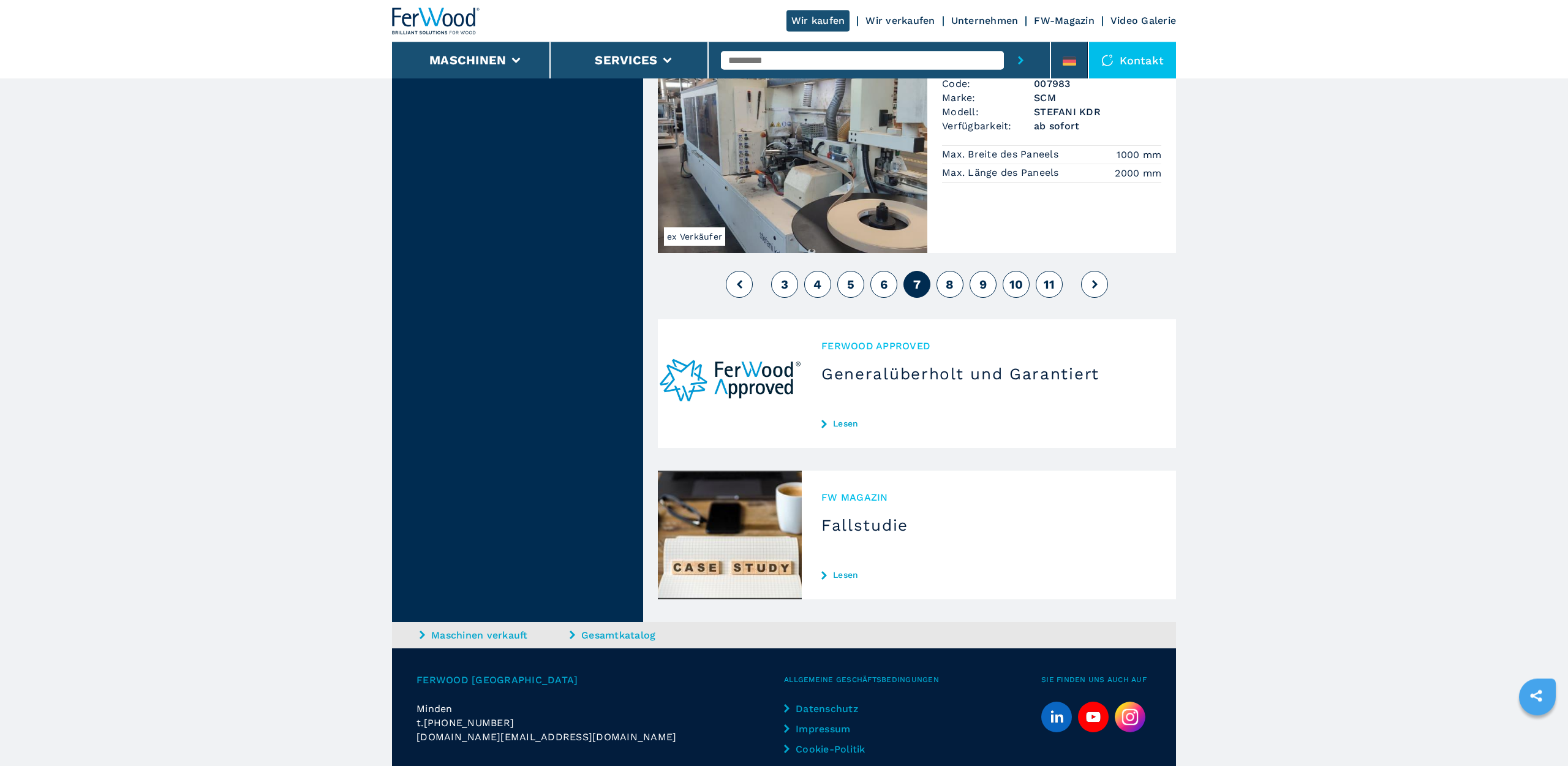
scroll to position [3060, 0]
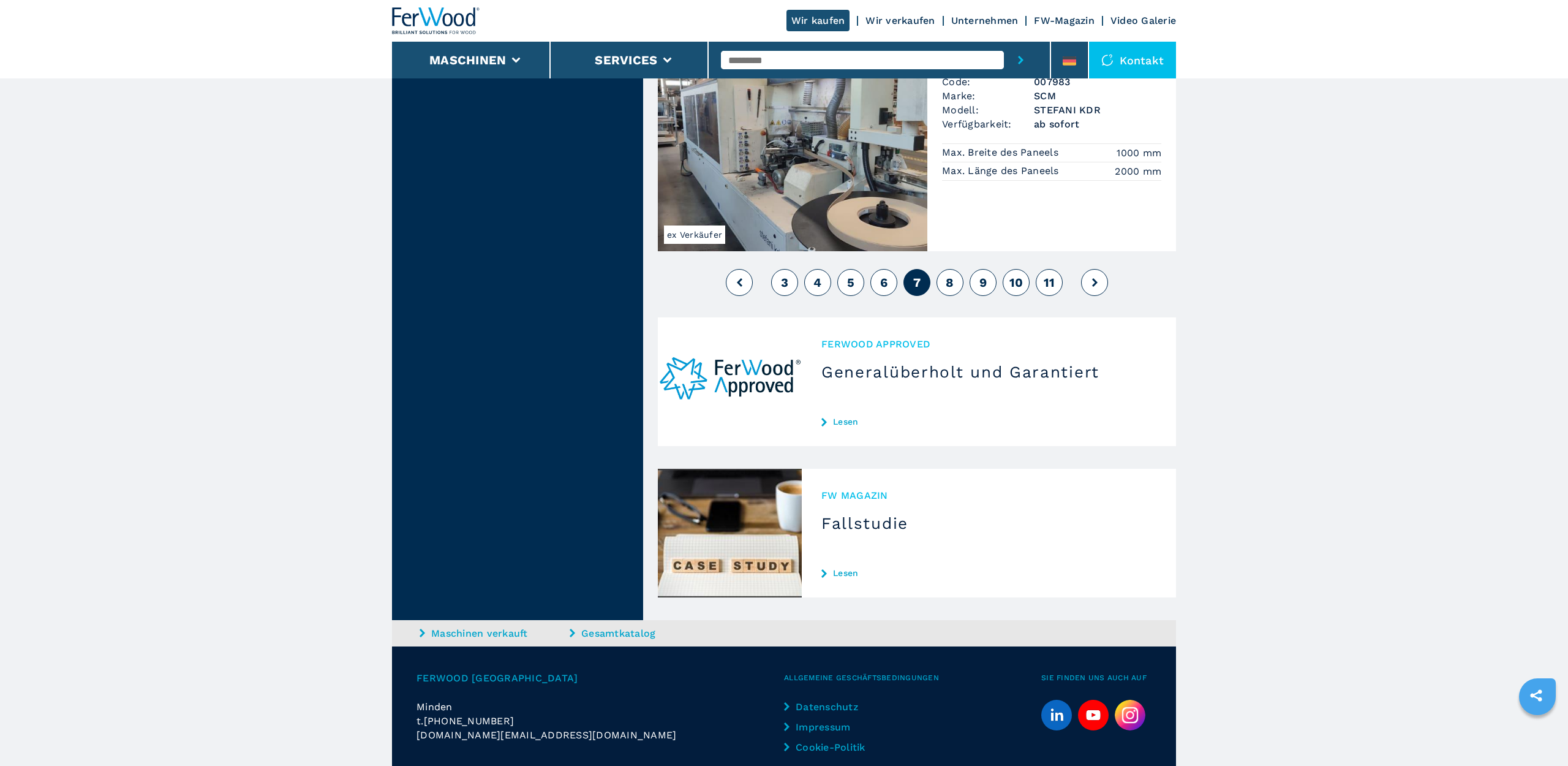
click at [950, 275] on span "8" at bounding box center [950, 282] width 8 height 15
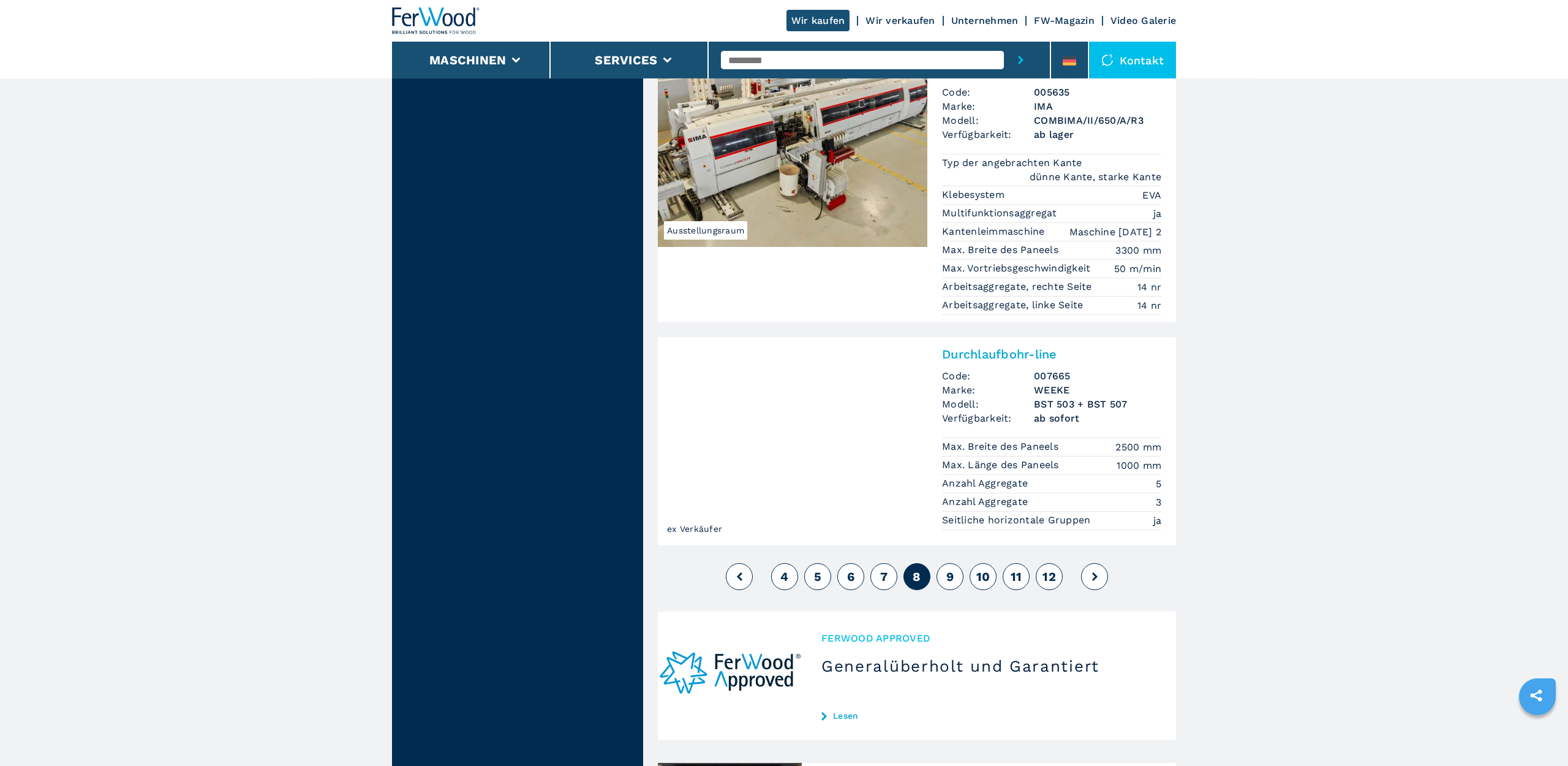
scroll to position [2750, 0]
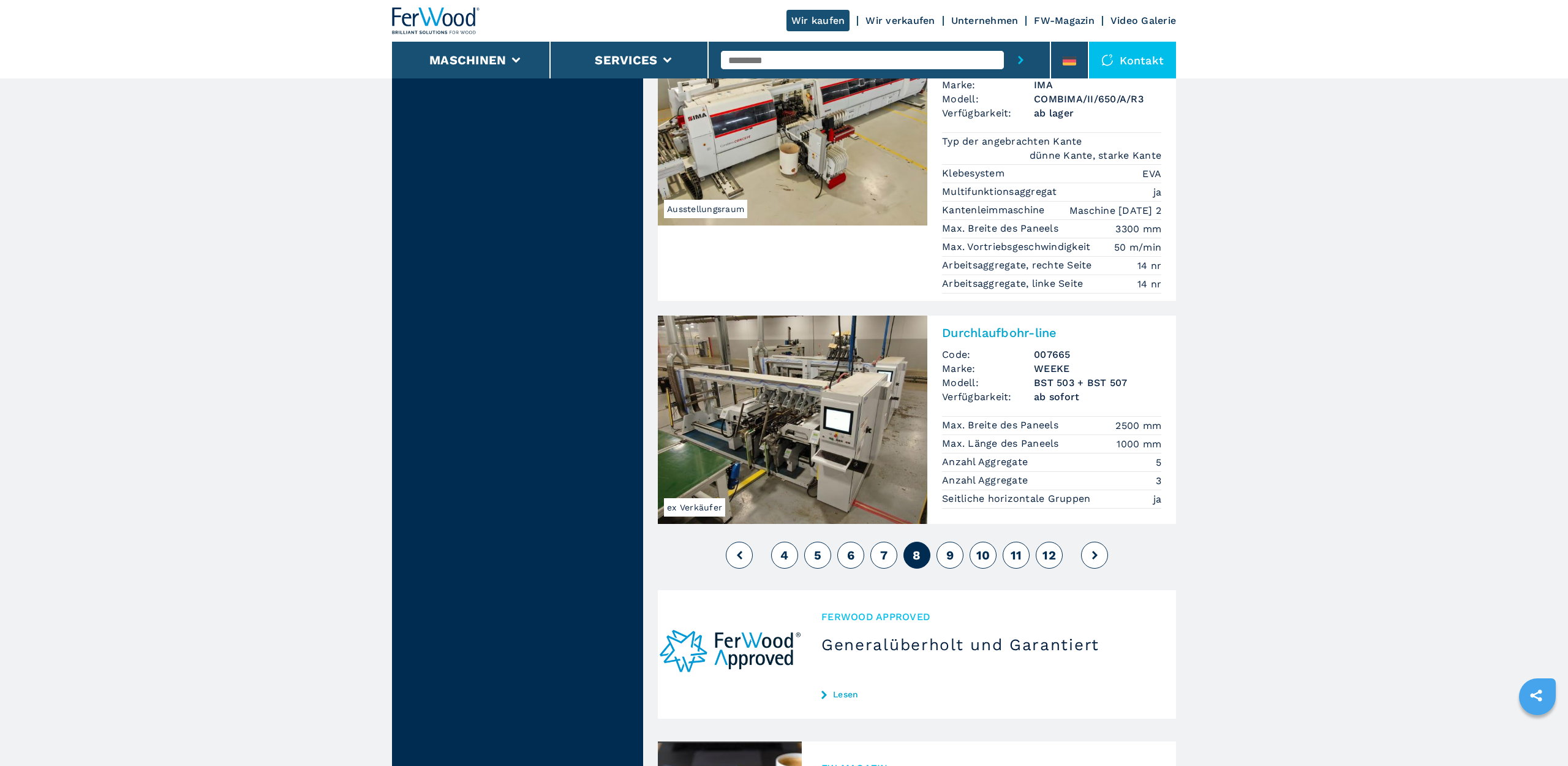
click at [950, 548] on span "9" at bounding box center [950, 555] width 7 height 15
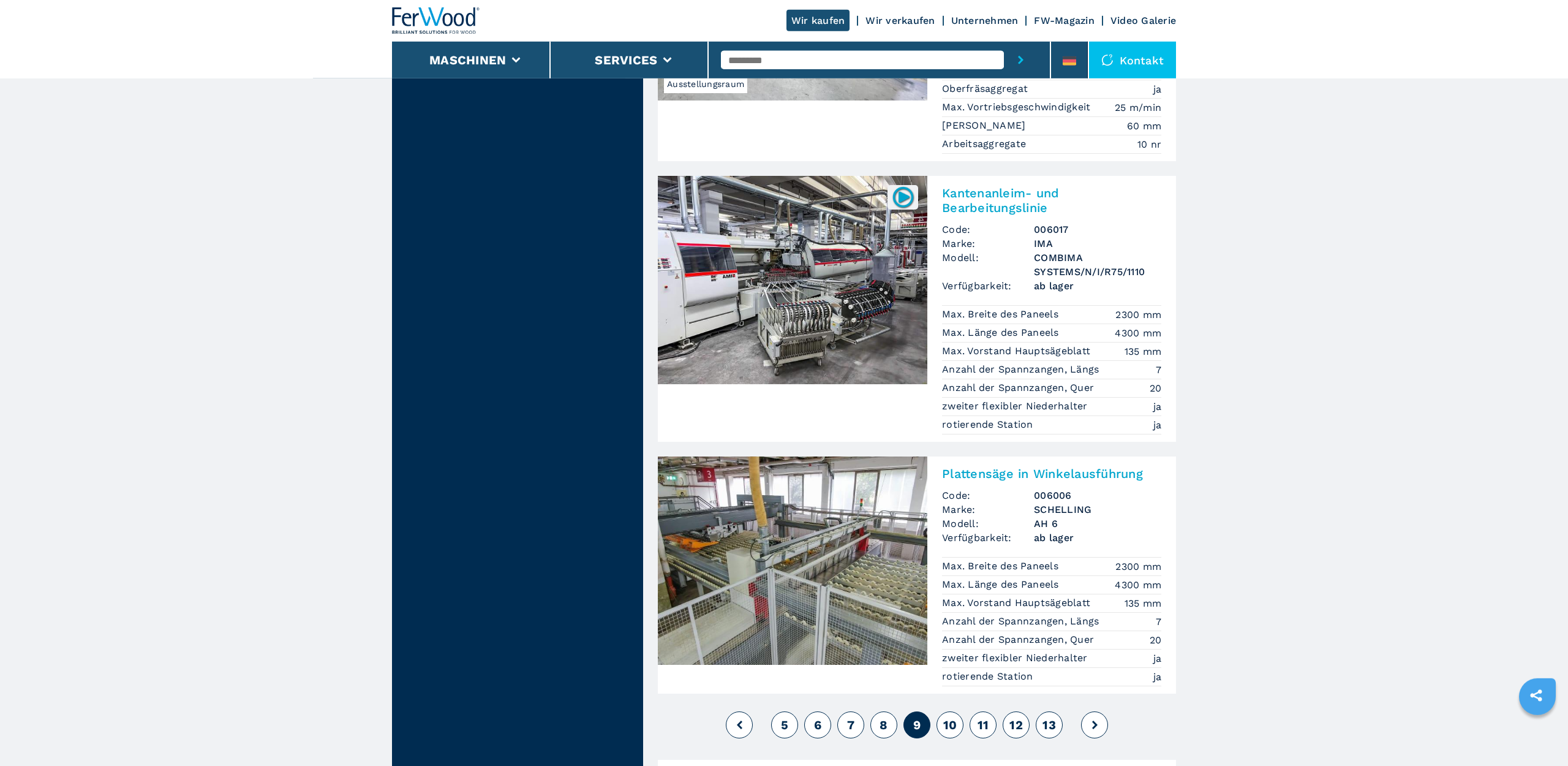
scroll to position [2875, 0]
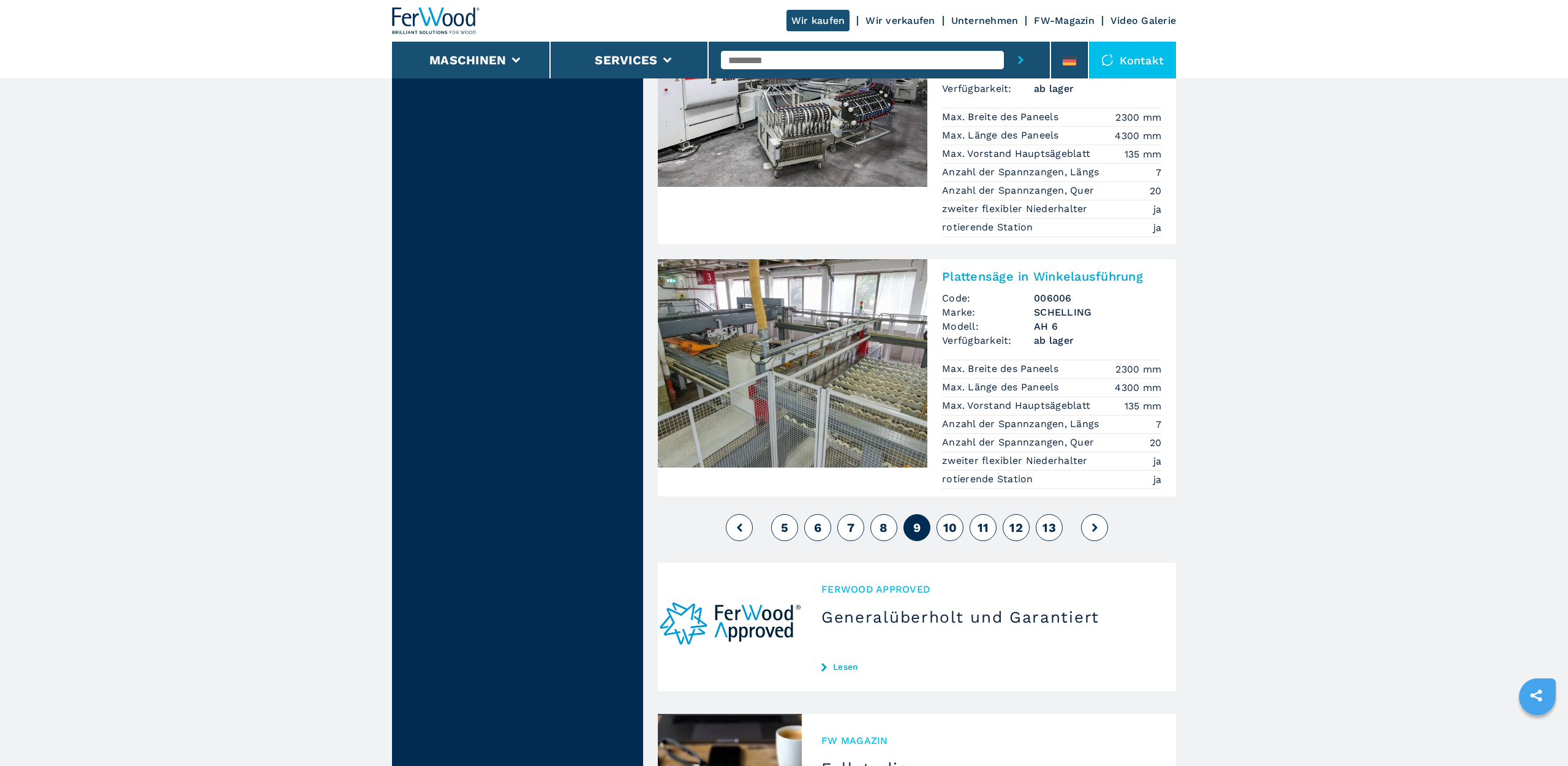
click at [955, 520] on span "10" at bounding box center [950, 528] width 14 height 15
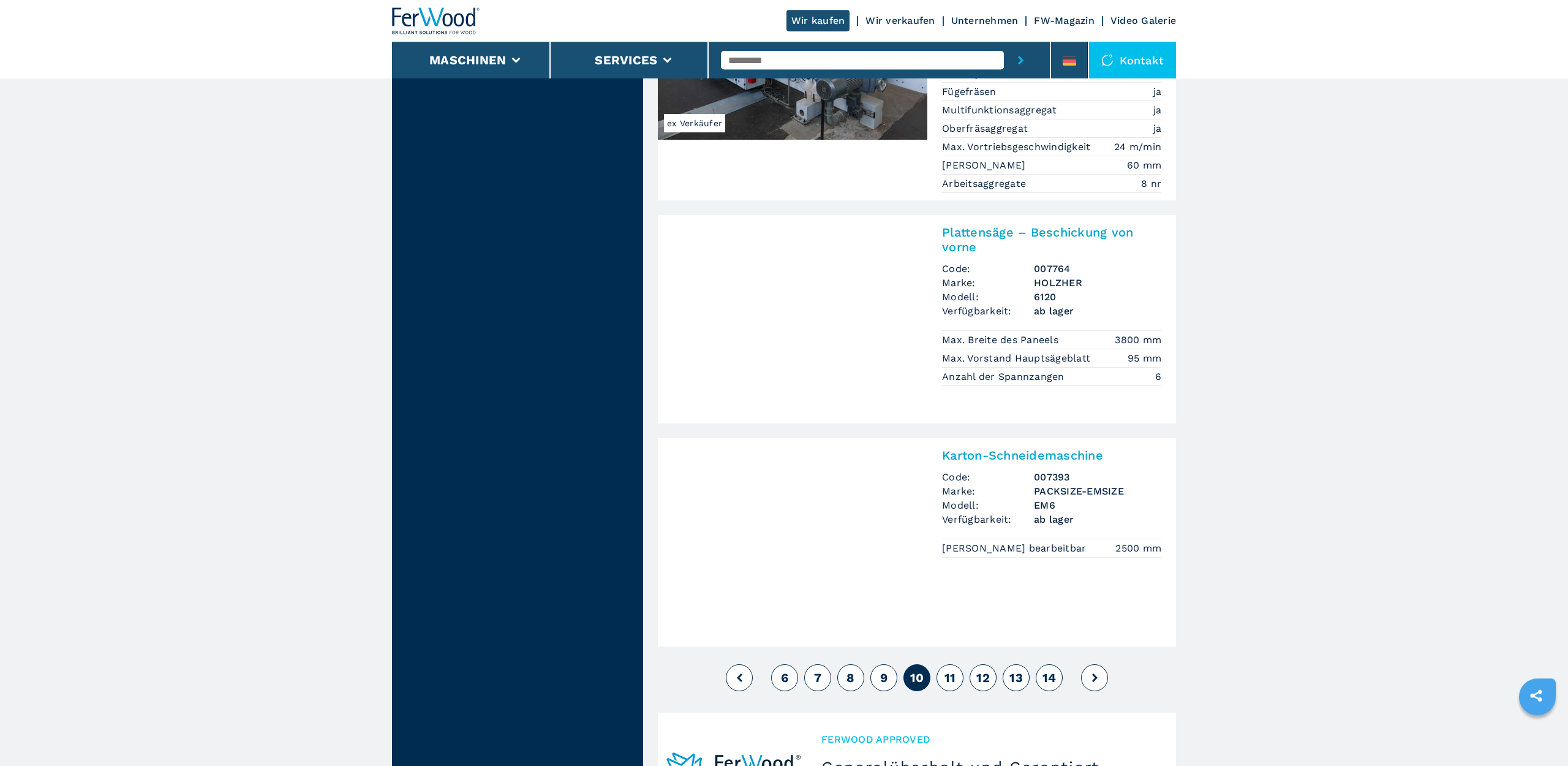
scroll to position [2875, 0]
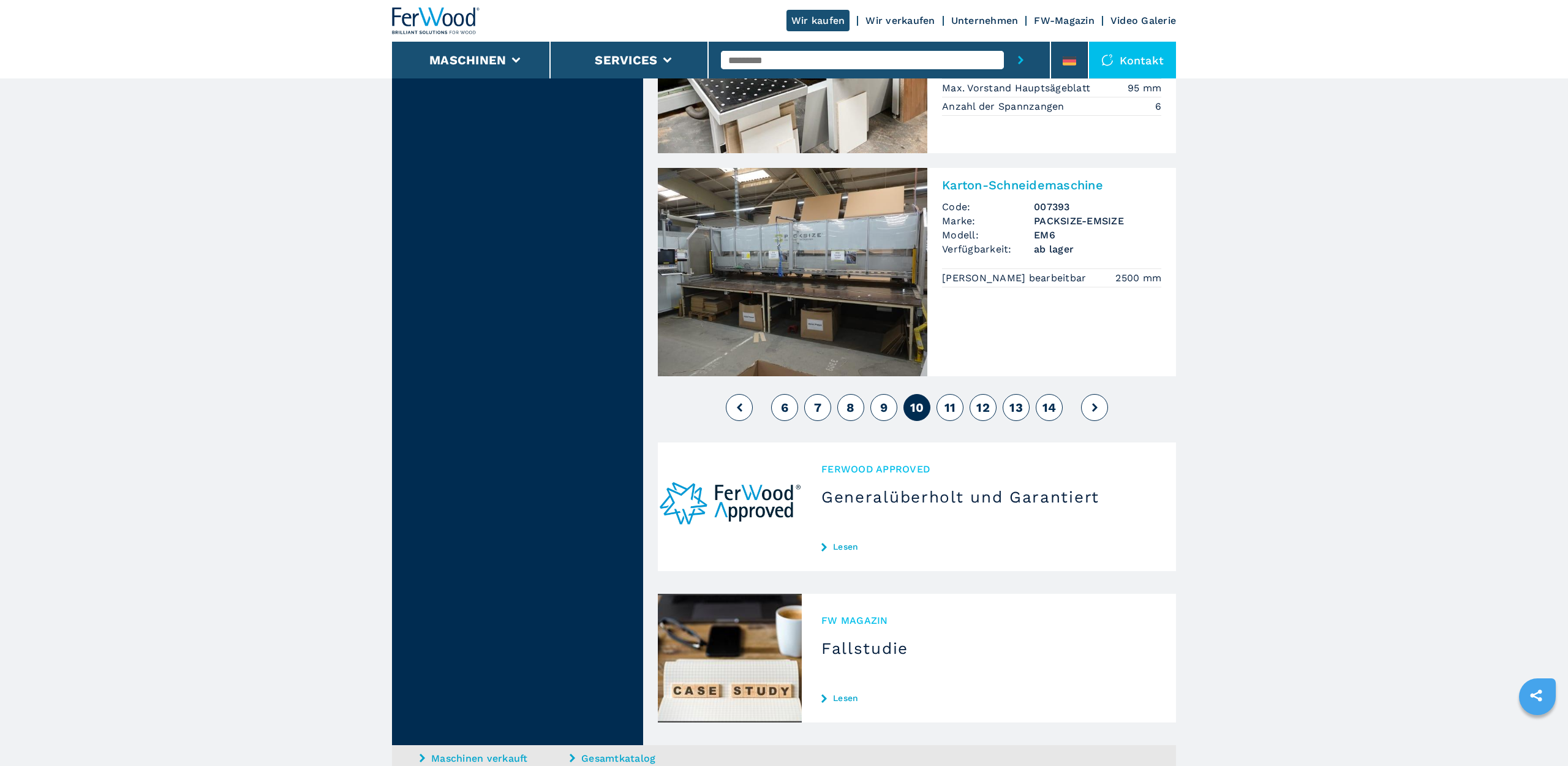
click at [951, 400] on span "11" at bounding box center [950, 408] width 12 height 15
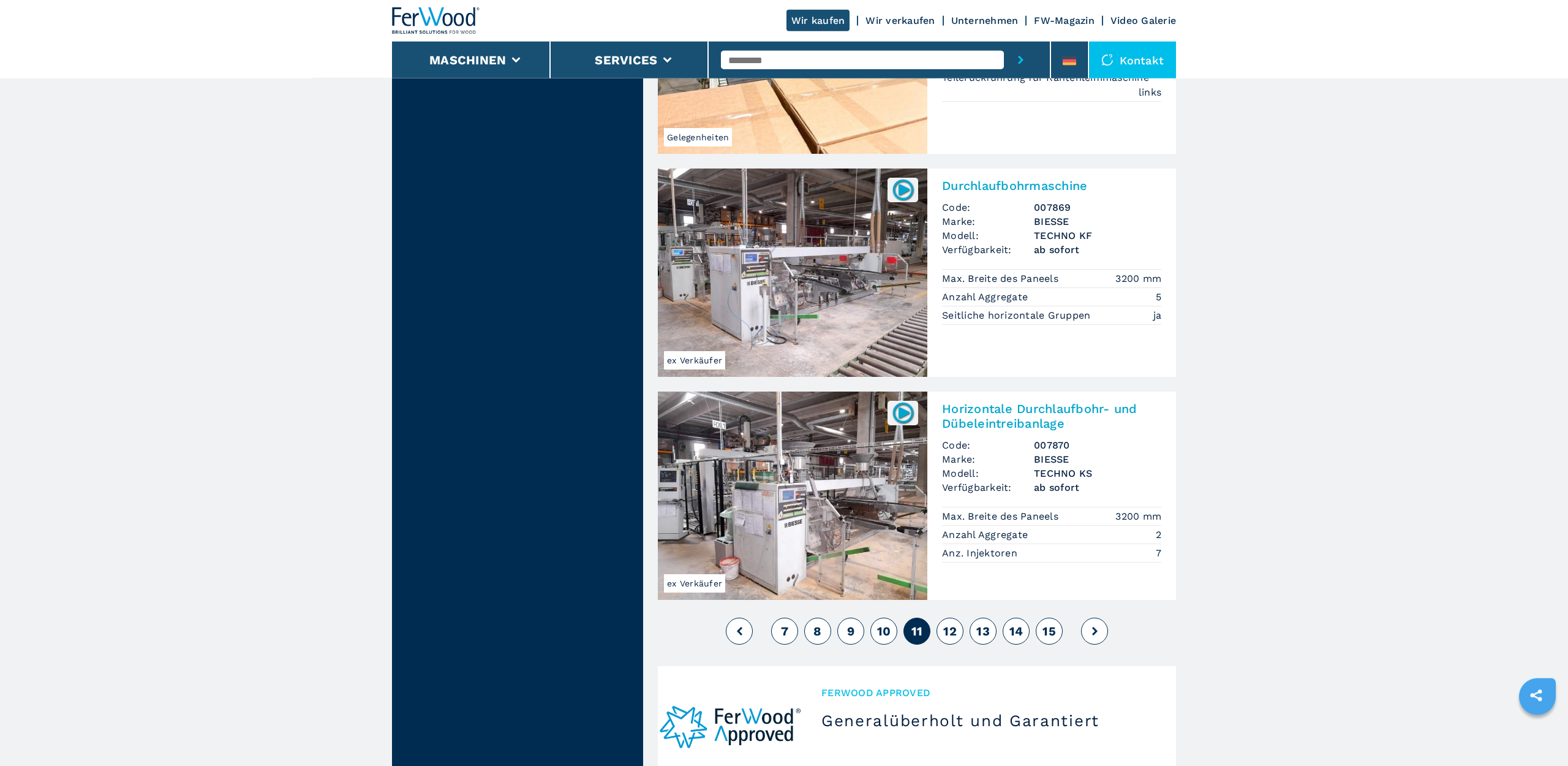
scroll to position [2563, 0]
click at [957, 617] on button "12" at bounding box center [950, 630] width 27 height 27
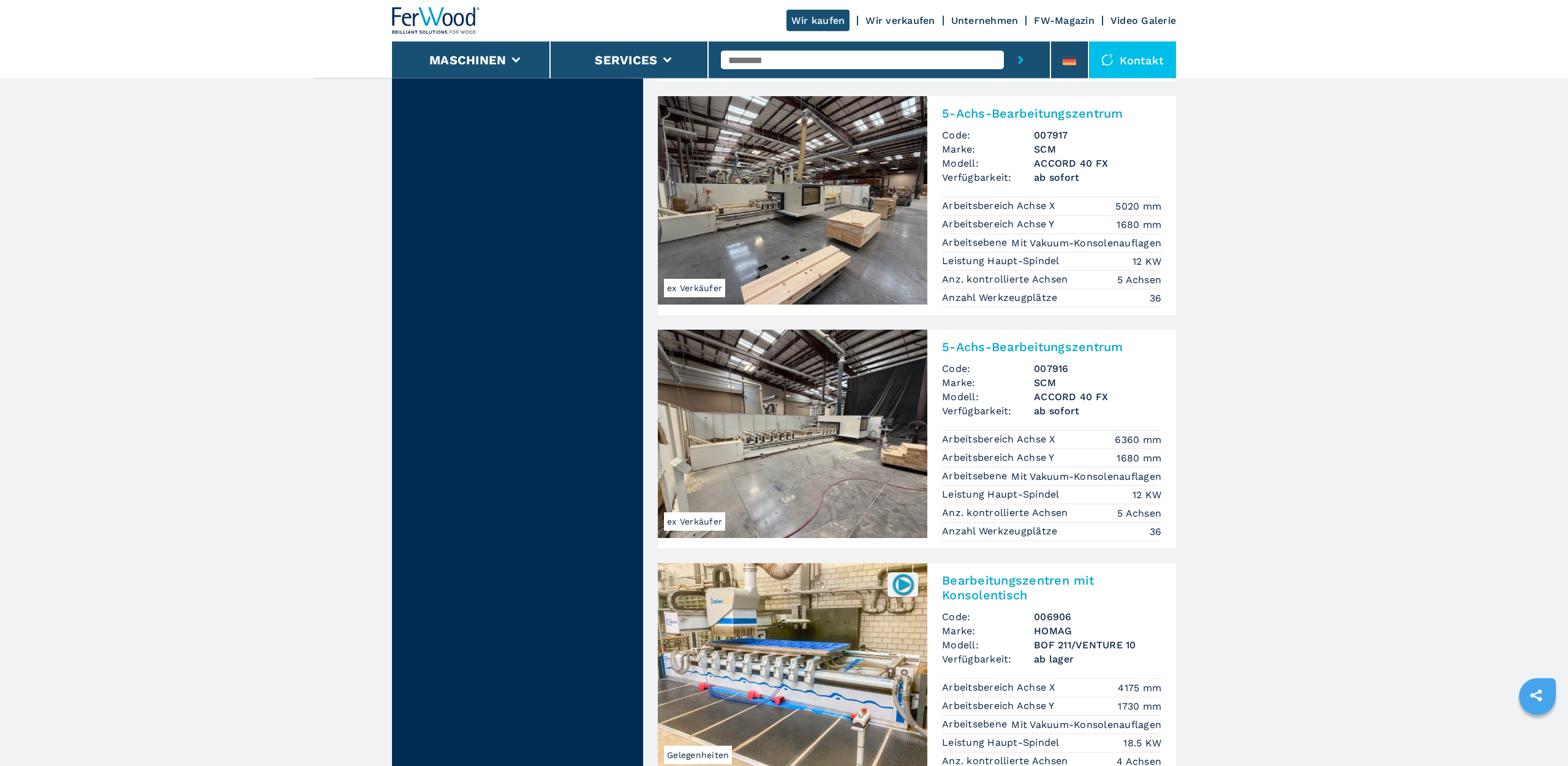
scroll to position [2875, 0]
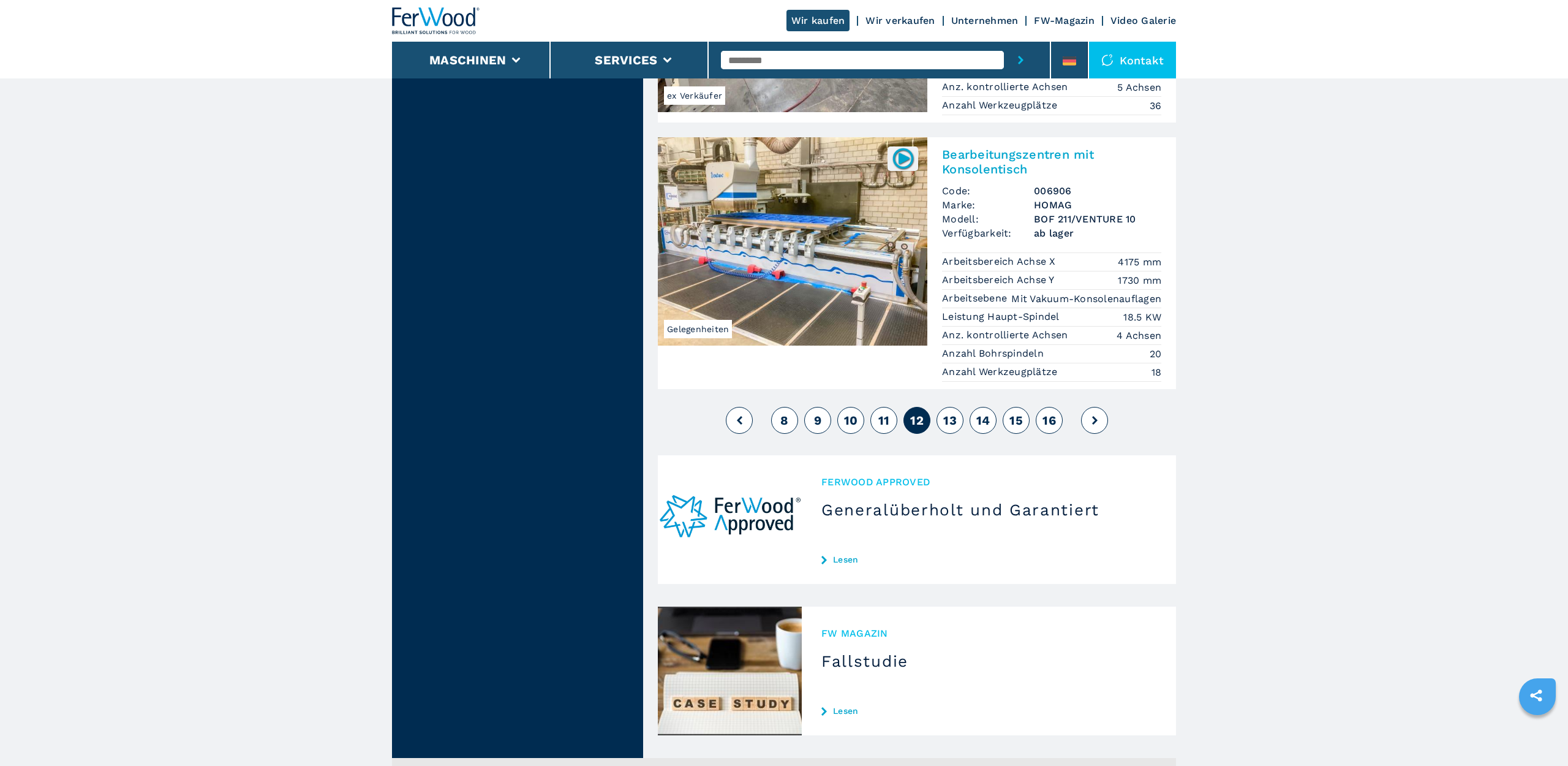
click at [947, 413] on span "13" at bounding box center [950, 420] width 14 height 15
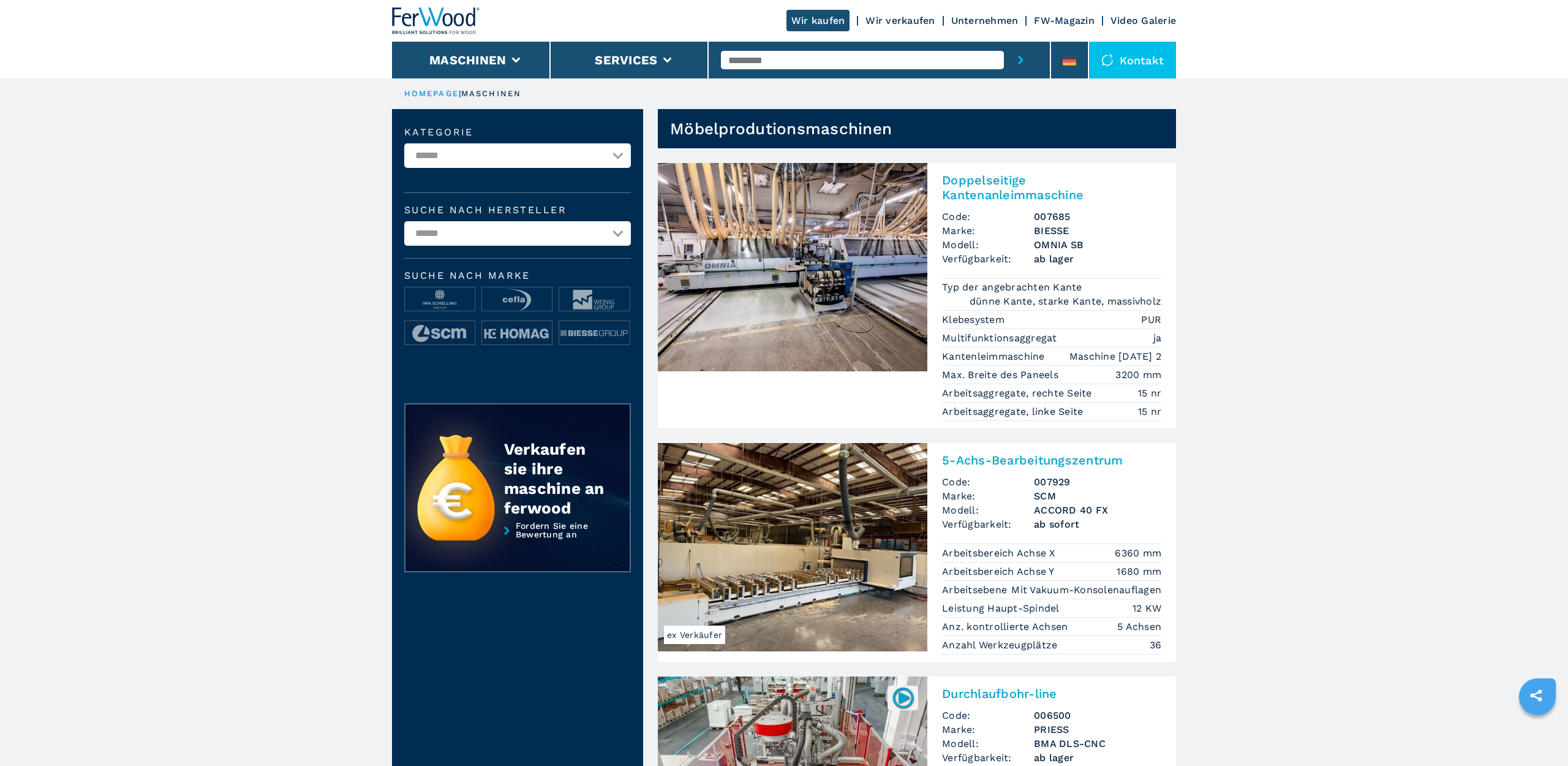
click at [405, 144] on select "**********" at bounding box center [518, 156] width 226 height 25
drag, startPoint x: 551, startPoint y: 160, endPoint x: 570, endPoint y: 720, distance: 560.3
click at [405, 144] on select "**********" at bounding box center [518, 156] width 226 height 25
select select "**********"
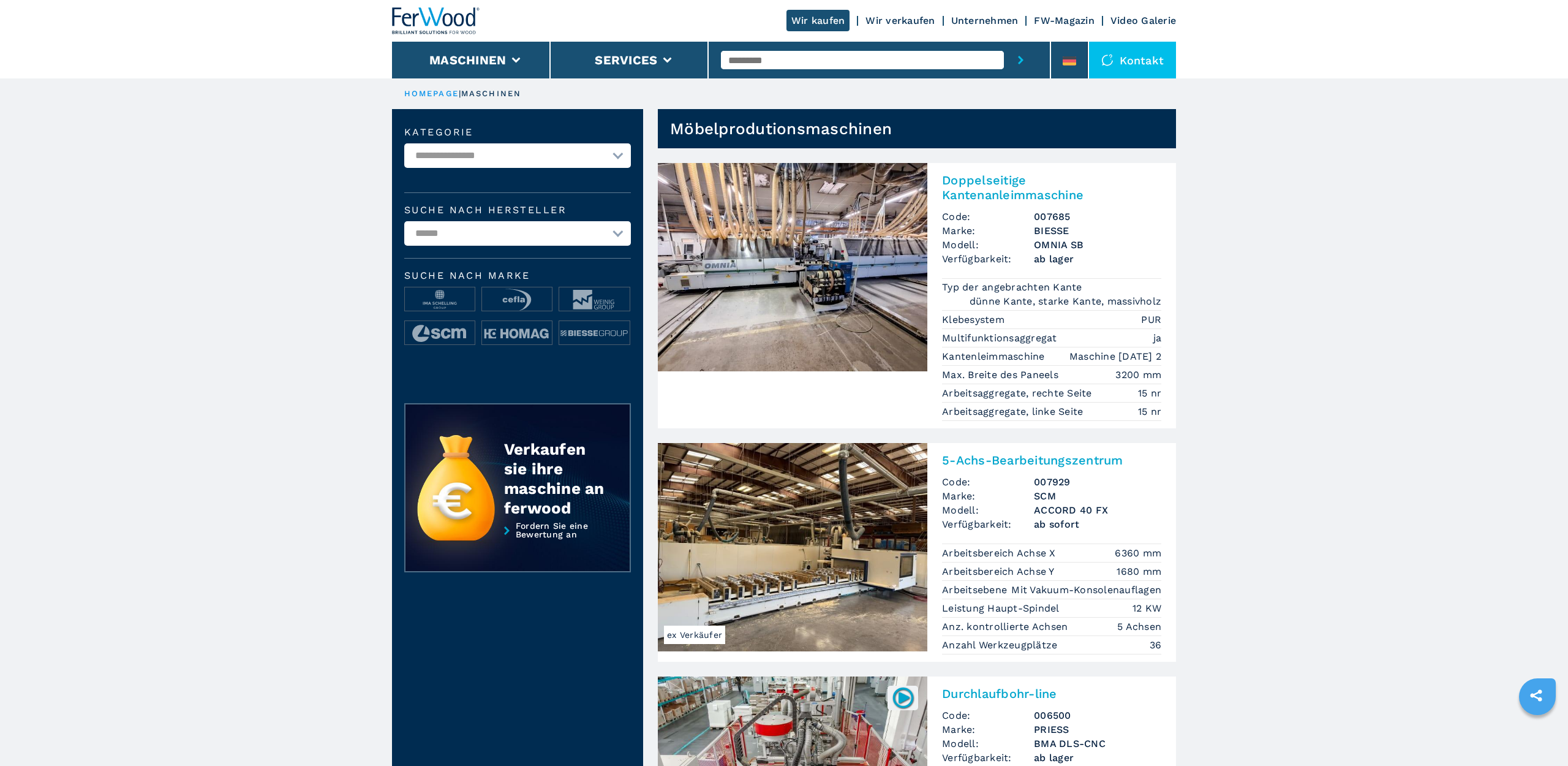
click option "**********" at bounding box center [0, 0] width 0 height 0
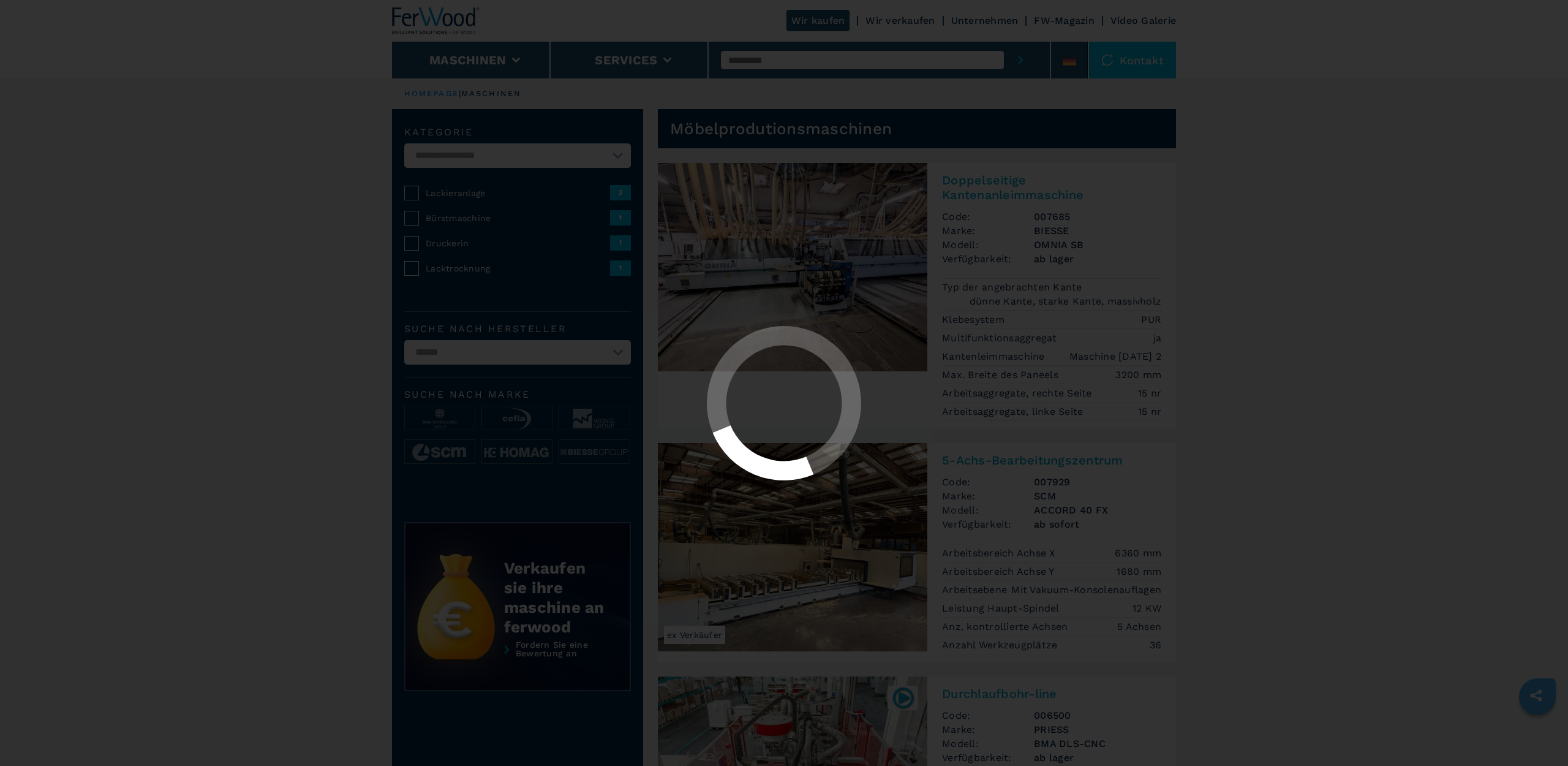
select select "**********"
